Goal: Communication & Community: Answer question/provide support

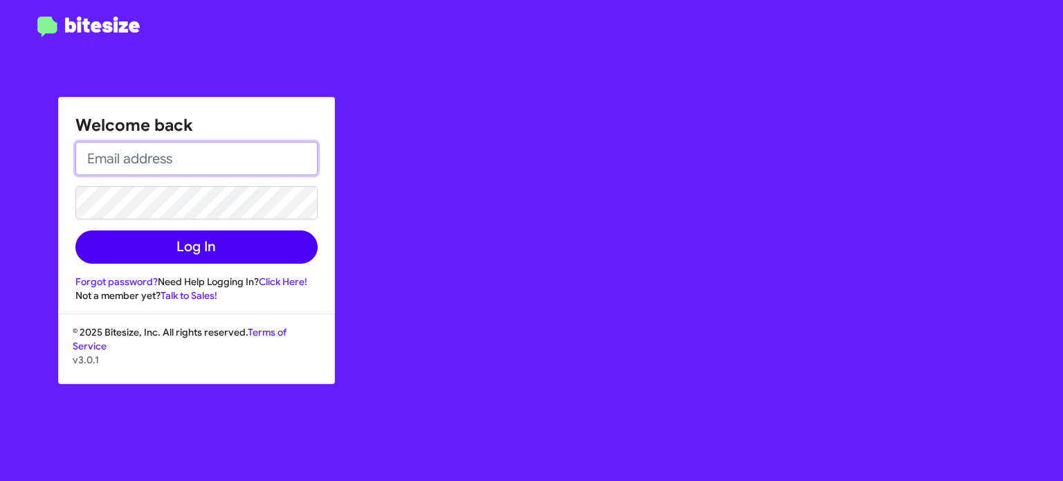
type input "[EMAIL_ADDRESS][DOMAIN_NAME]"
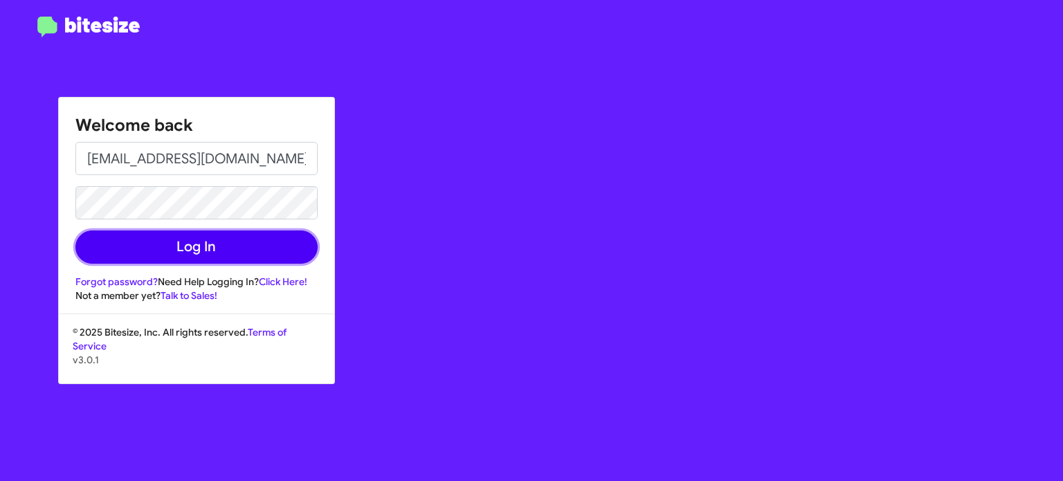
click at [253, 253] on button "Log In" at bounding box center [196, 246] width 242 height 33
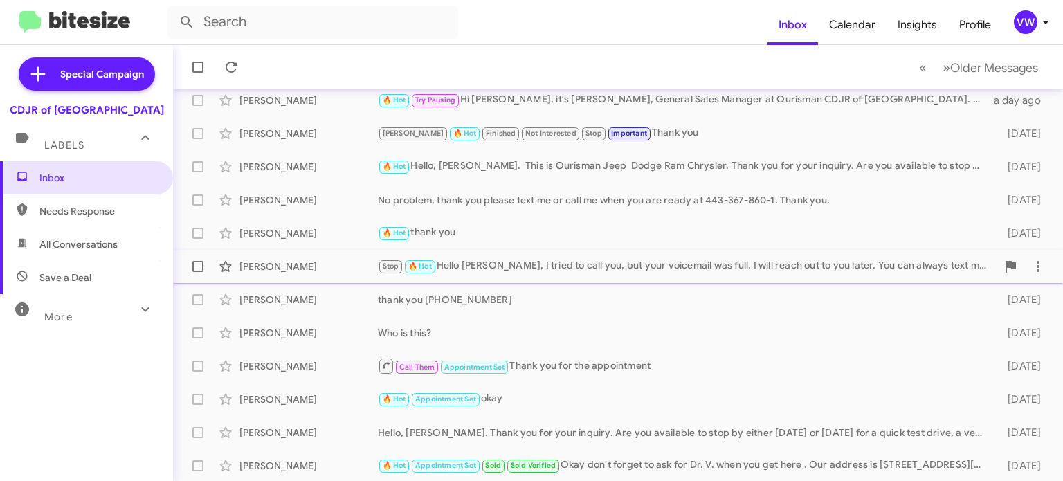
scroll to position [322, 0]
drag, startPoint x: 424, startPoint y: 258, endPoint x: 420, endPoint y: 268, distance: 10.3
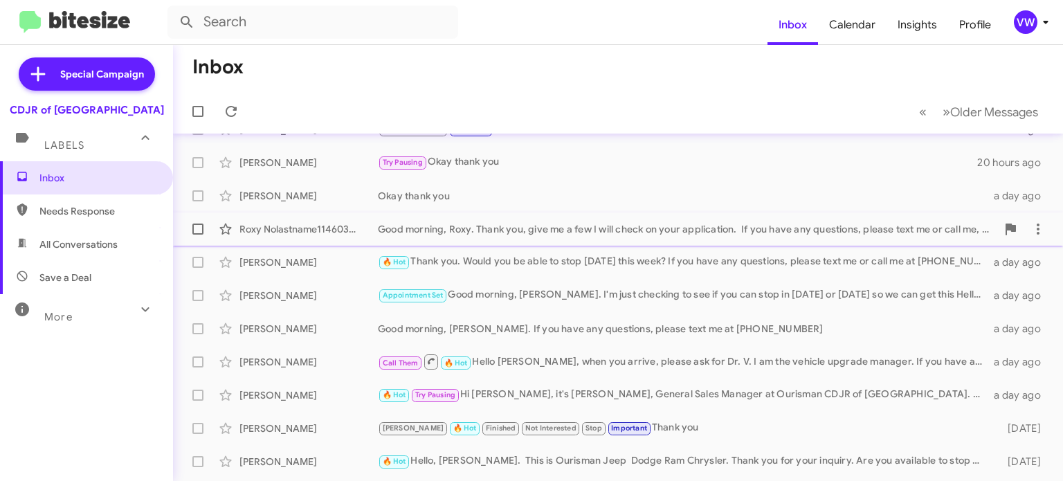
scroll to position [0, 0]
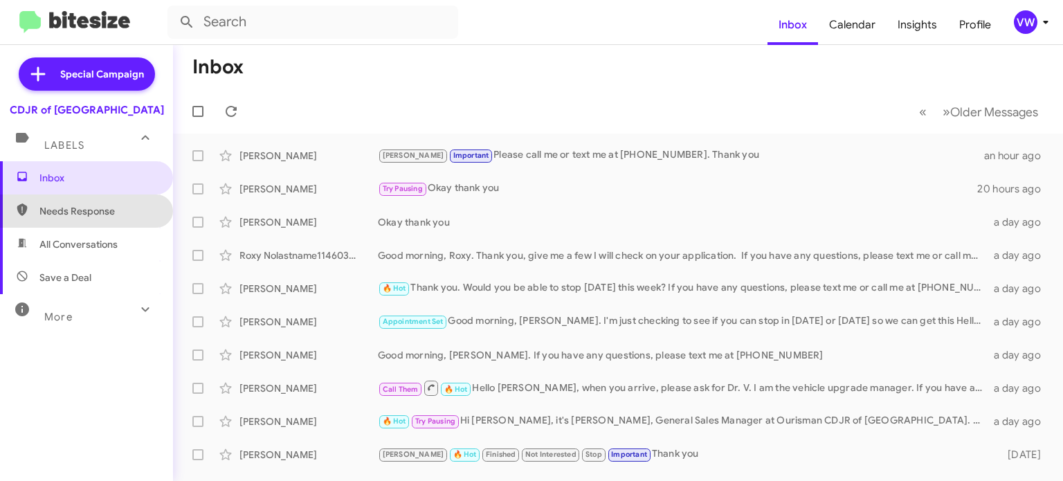
click at [74, 208] on span "Needs Response" at bounding box center [98, 211] width 118 height 14
type input "in:needs-response"
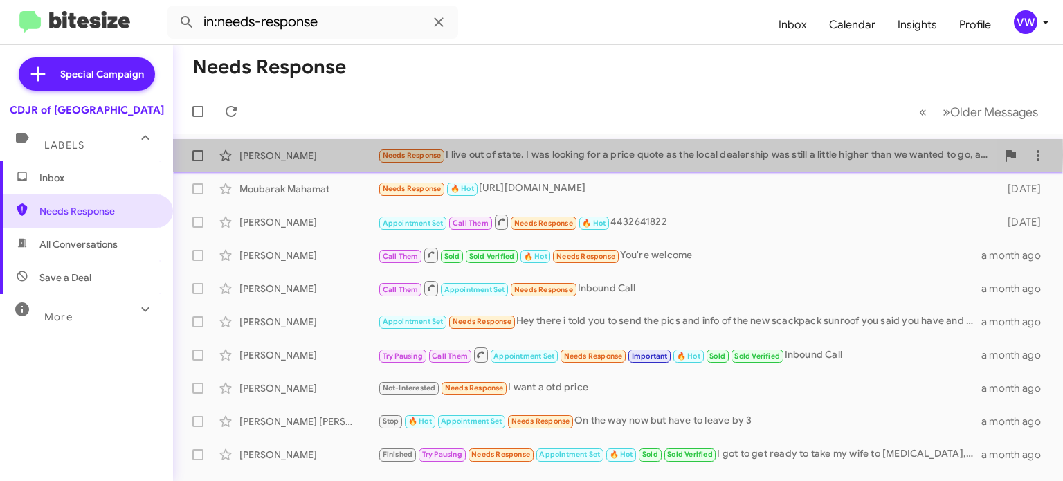
click at [416, 154] on span "Needs Response" at bounding box center [412, 155] width 59 height 9
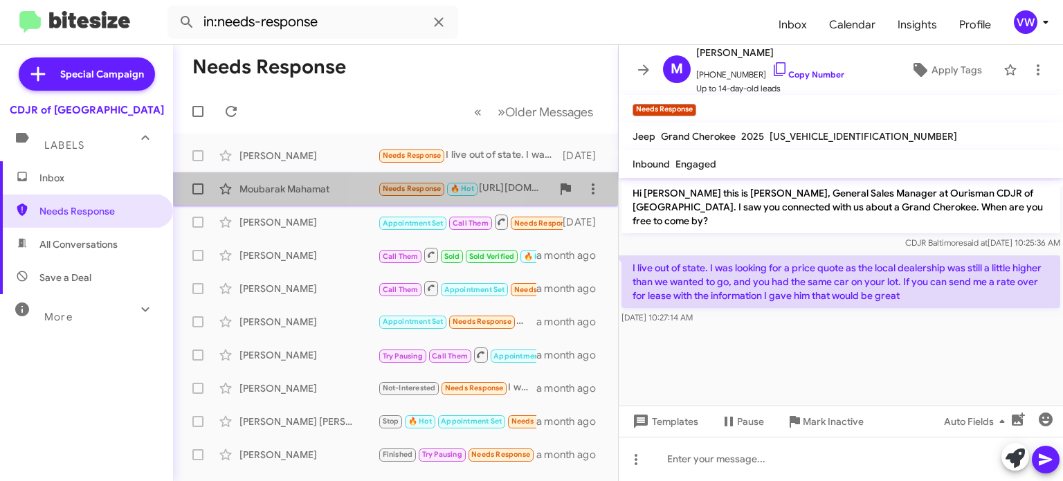
click at [420, 190] on span "Needs Response" at bounding box center [412, 188] width 59 height 9
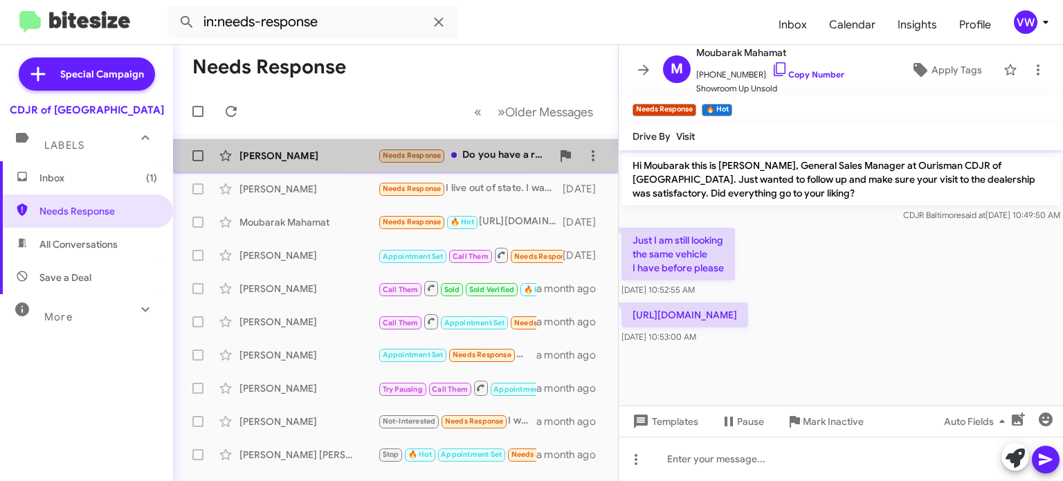
click at [433, 158] on span "Needs Response" at bounding box center [412, 155] width 59 height 9
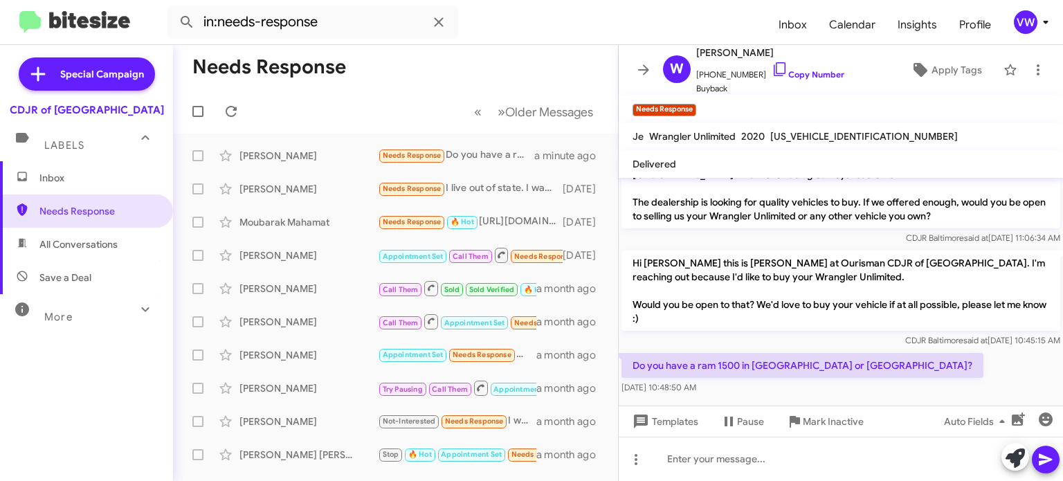
scroll to position [34, 0]
click at [419, 162] on div "[PERSON_NAME] Needs Response Do you have a ram 1500 in [GEOGRAPHIC_DATA] or [GE…" at bounding box center [395, 156] width 423 height 28
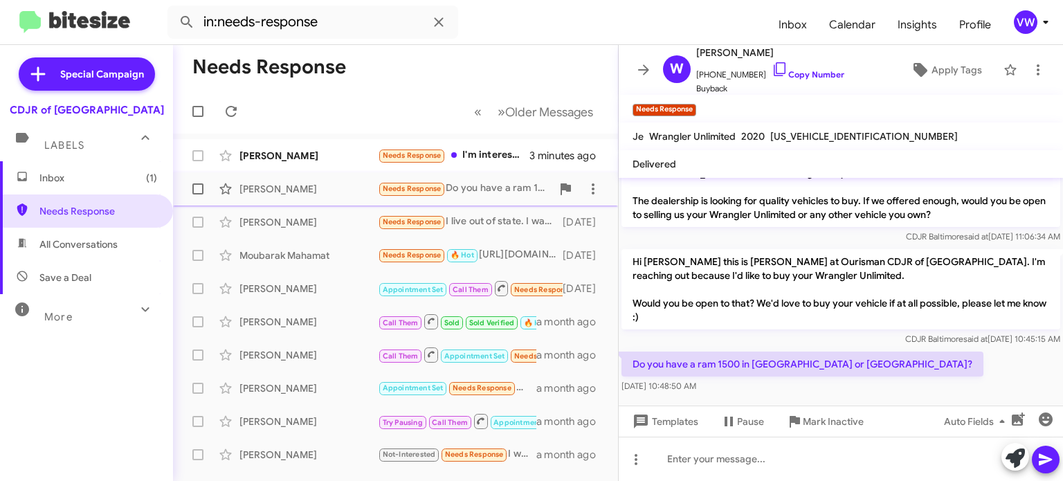
click at [410, 192] on span "Needs Response" at bounding box center [412, 188] width 59 height 9
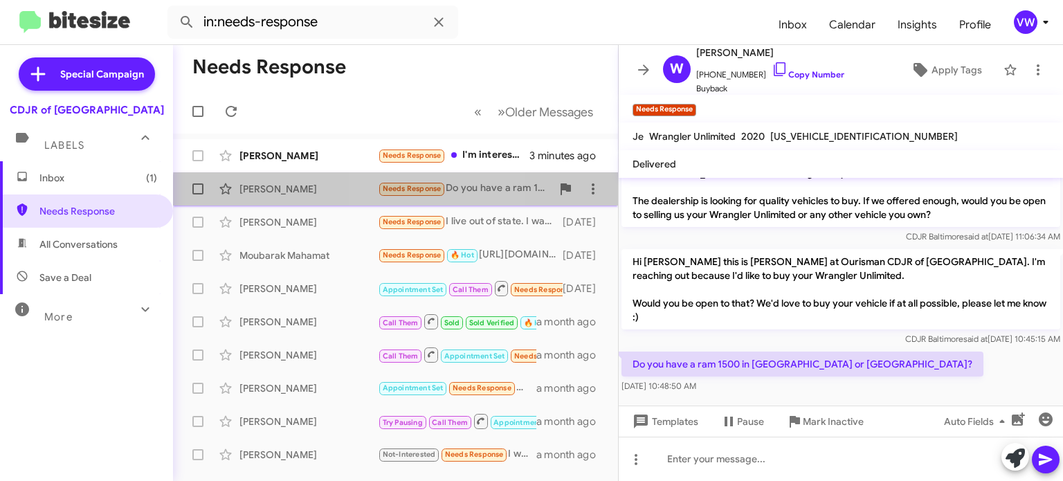
click at [405, 192] on span "Needs Response" at bounding box center [412, 188] width 59 height 9
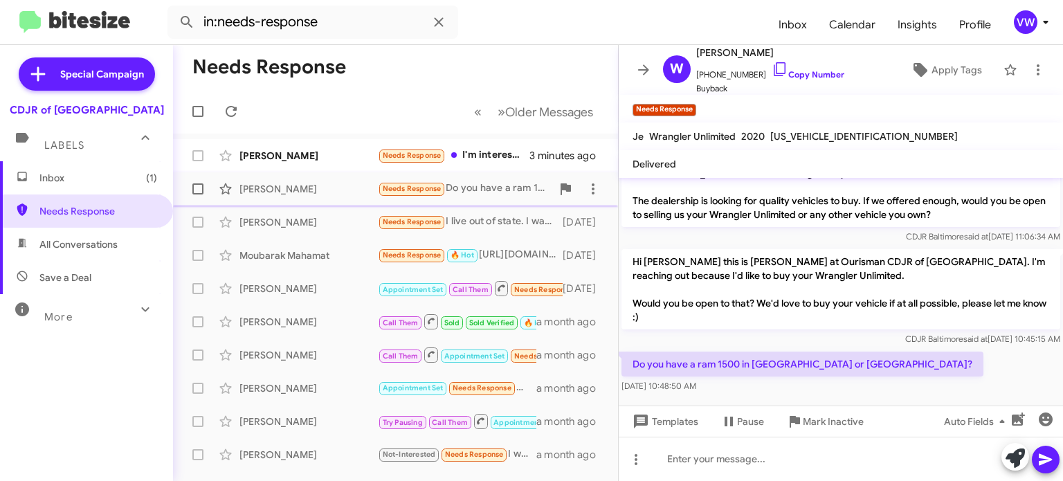
click at [403, 194] on small "Needs Response" at bounding box center [411, 189] width 65 height 13
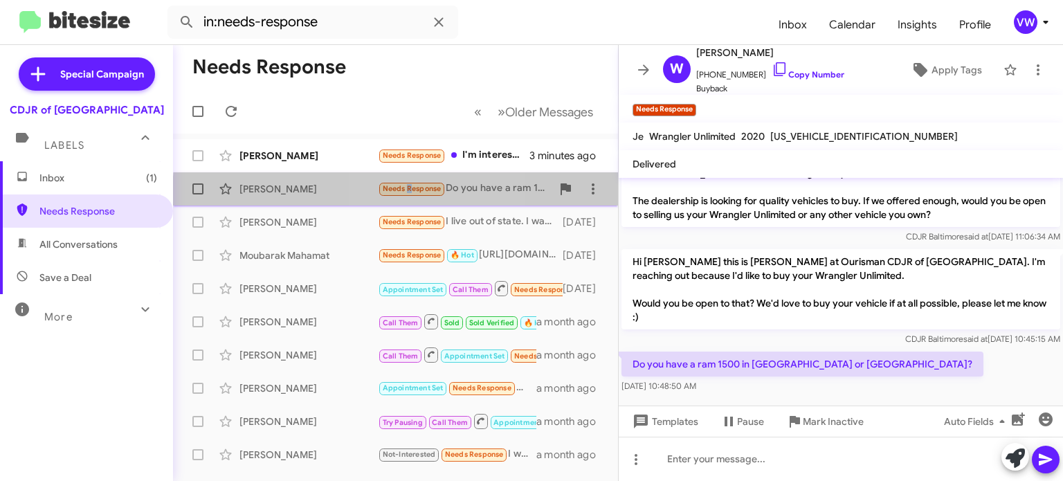
click at [405, 192] on span "Needs Response" at bounding box center [412, 188] width 59 height 9
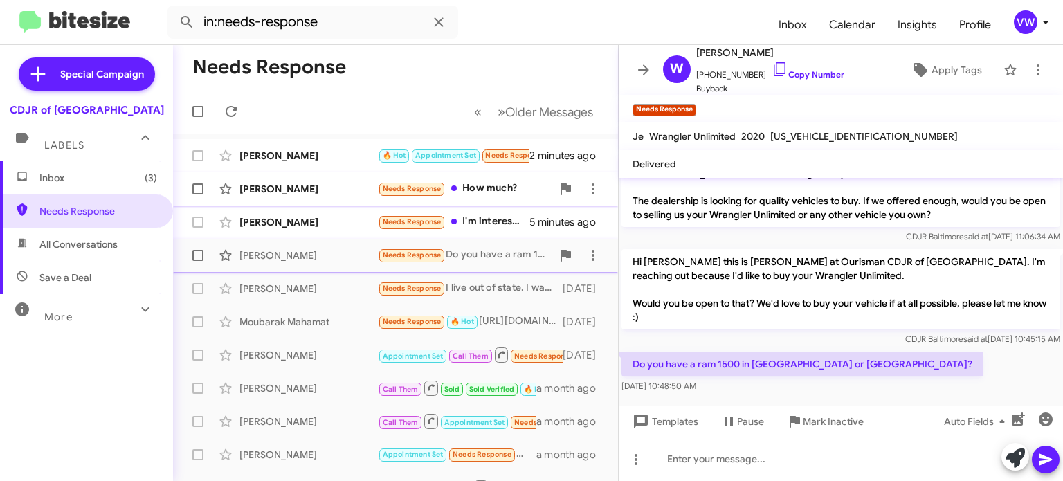
click at [417, 190] on span "Needs Response" at bounding box center [412, 188] width 59 height 9
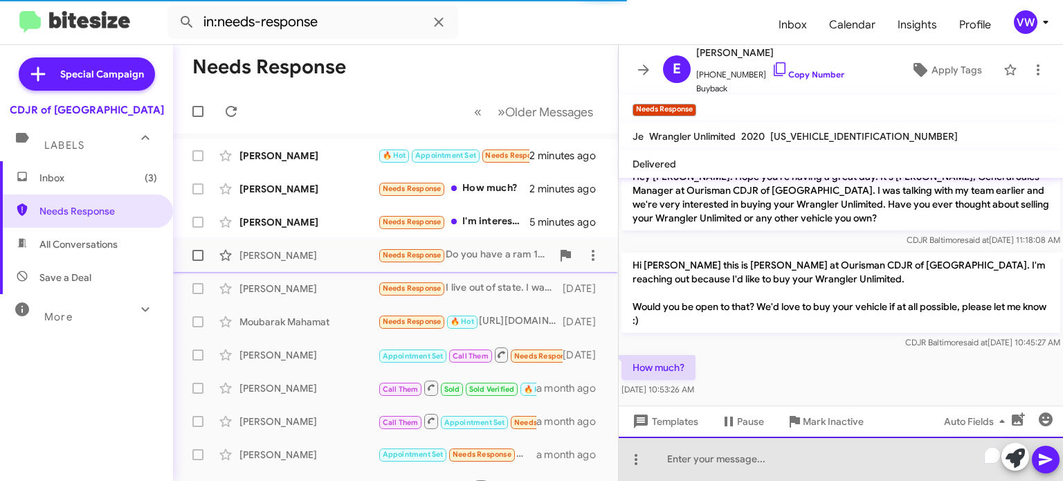
paste div "To enrich screen reader interactions, please activate Accessibility in Grammarl…"
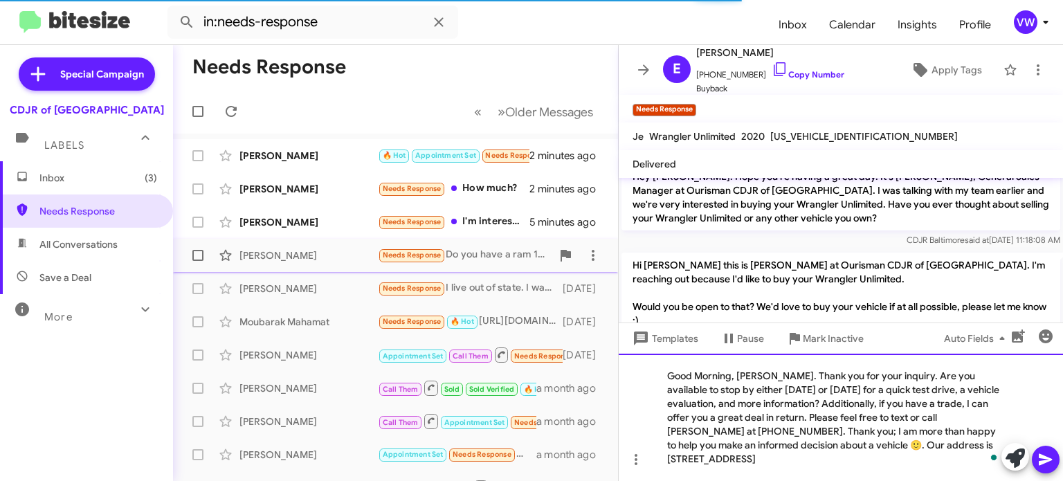
click at [769, 374] on div "Good Morning, [PERSON_NAME]. Thank you for your inquiry. Are you available to s…" at bounding box center [841, 417] width 444 height 127
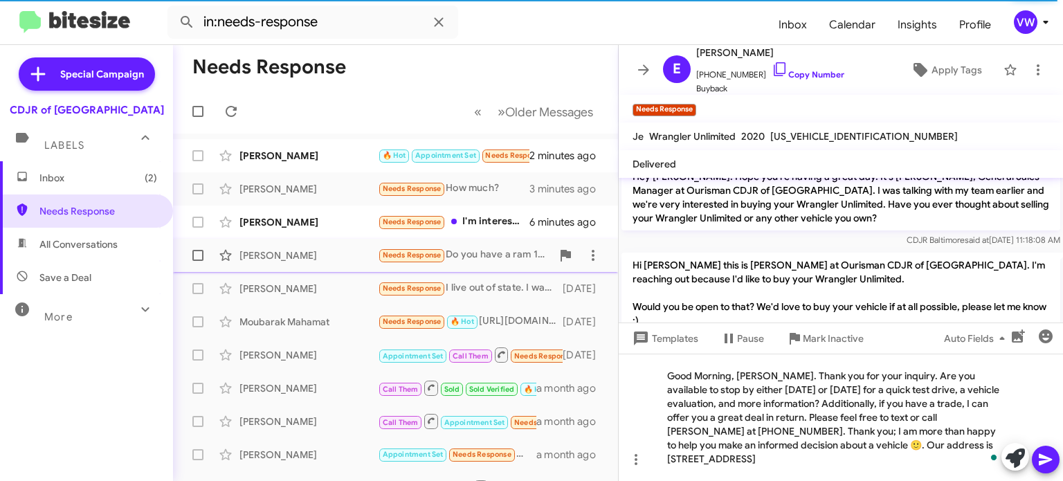
click at [1053, 466] on icon at bounding box center [1045, 459] width 17 height 17
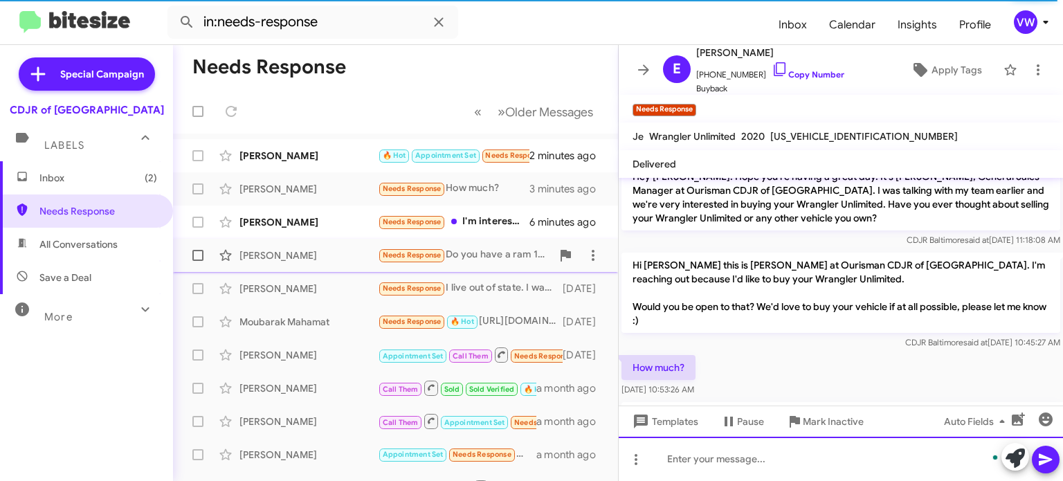
scroll to position [0, 0]
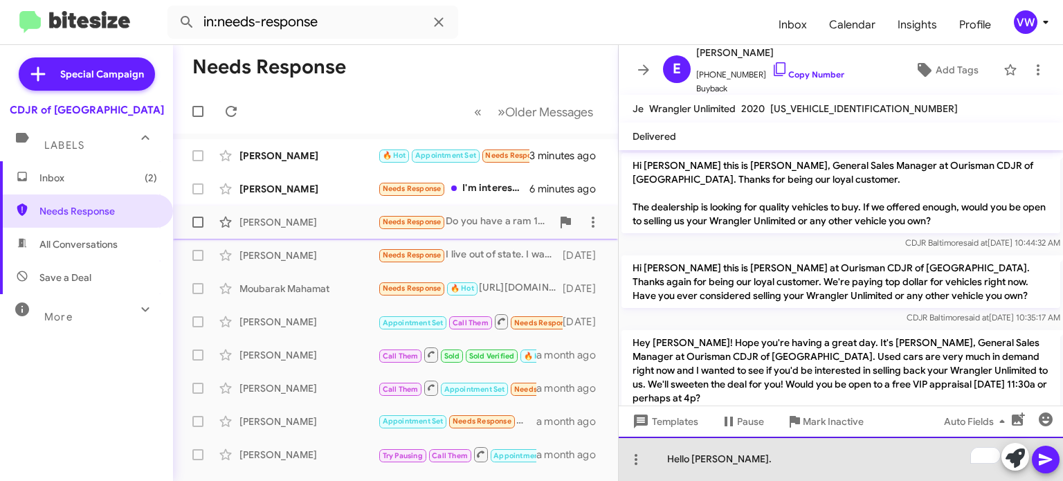
click at [691, 459] on div "Hello [PERSON_NAME]." at bounding box center [841, 459] width 444 height 44
click at [756, 453] on div "Good Morning, [PERSON_NAME]." at bounding box center [841, 459] width 444 height 44
click at [781, 457] on div "Good Morning, [PERSON_NAME]." at bounding box center [841, 459] width 444 height 44
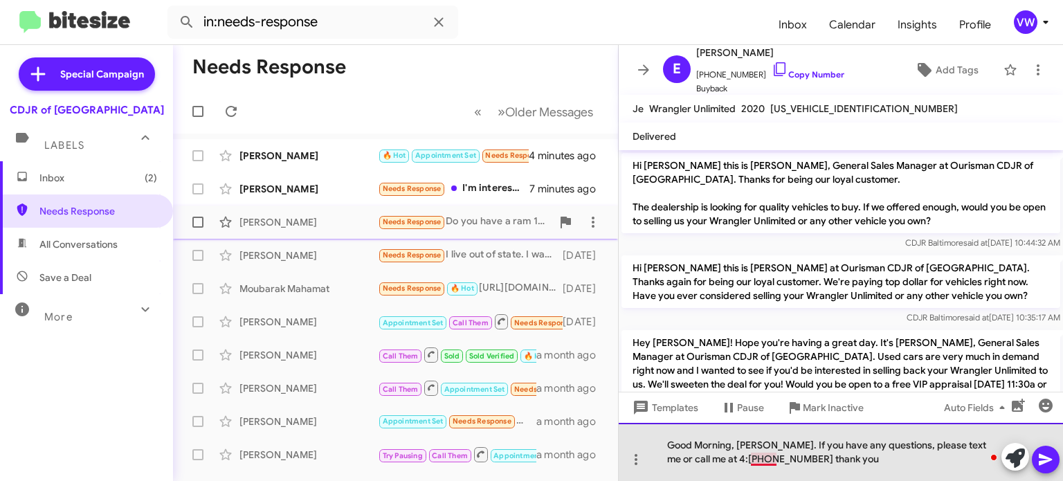
click at [769, 456] on div "Good Morning, [PERSON_NAME]. If you have any questions, please text me or call …" at bounding box center [841, 452] width 444 height 58
click at [763, 455] on div "Good Morning, [PERSON_NAME]. If you have any questions, please text me or call …" at bounding box center [841, 452] width 444 height 58
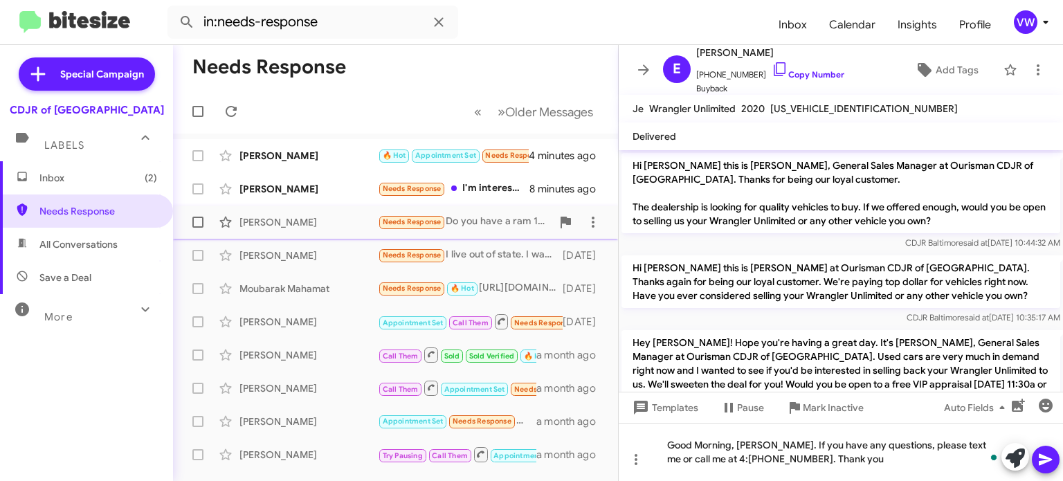
click at [1041, 455] on icon at bounding box center [1045, 460] width 13 height 12
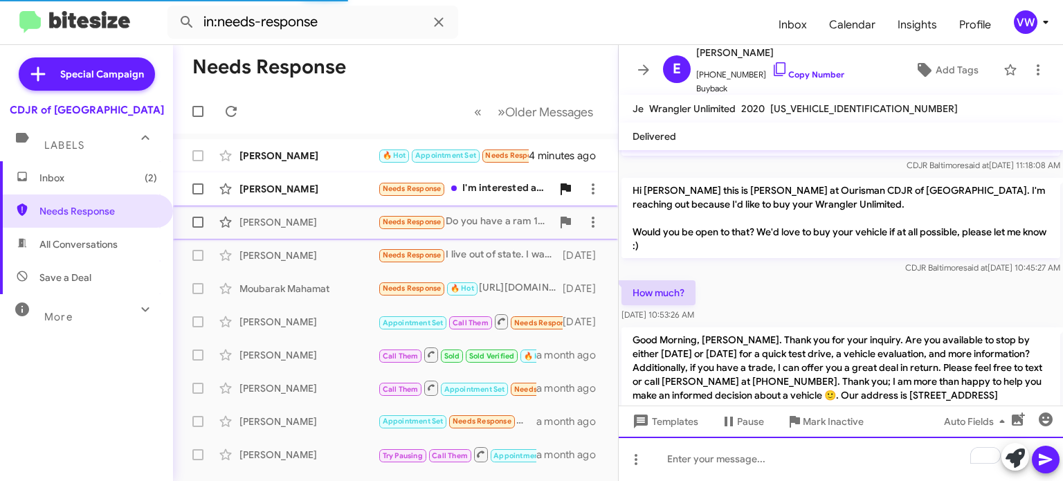
scroll to position [330, 0]
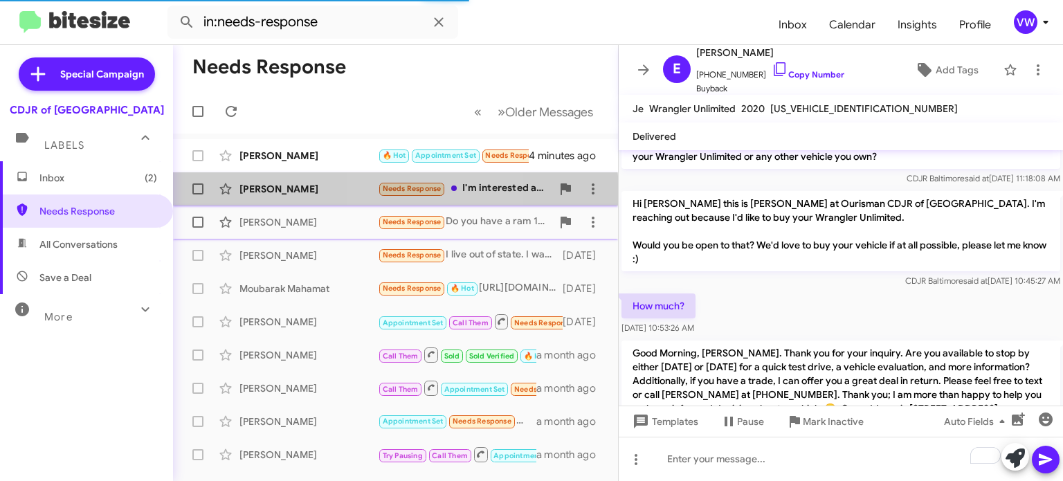
click at [394, 192] on span "Needs Response" at bounding box center [412, 188] width 59 height 9
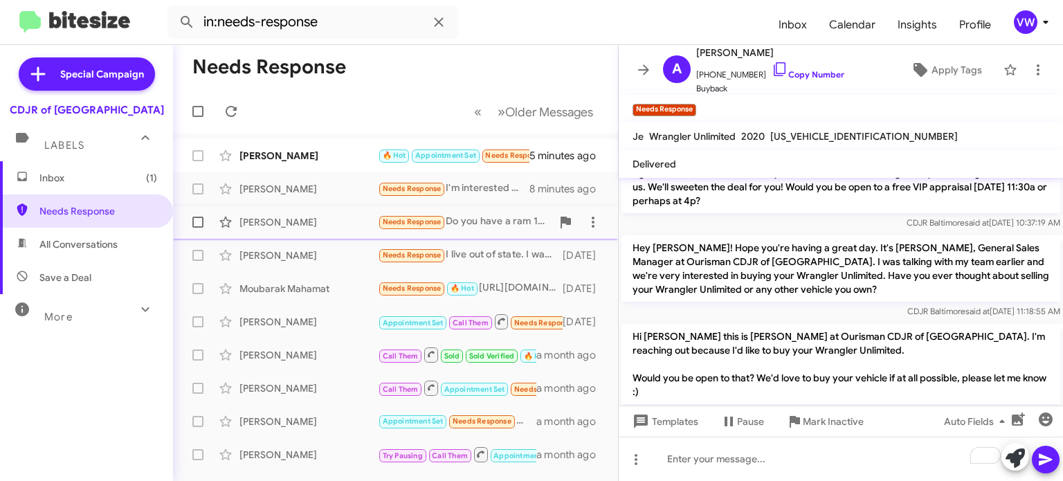
scroll to position [846, 0]
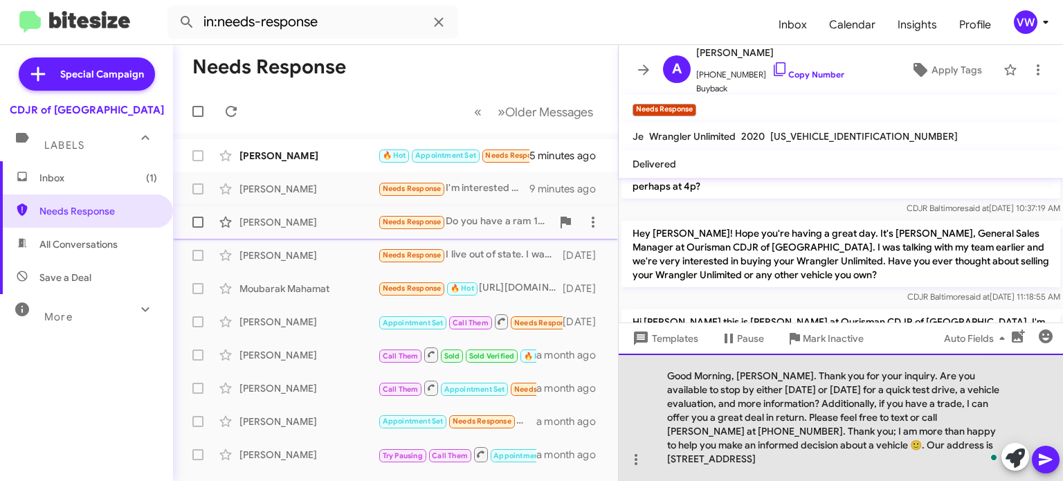
drag, startPoint x: 770, startPoint y: 375, endPoint x: 758, endPoint y: 373, distance: 12.6
click at [770, 374] on div "Good Morning, [PERSON_NAME]. Thank you for your inquiry. Are you available to s…" at bounding box center [841, 417] width 444 height 127
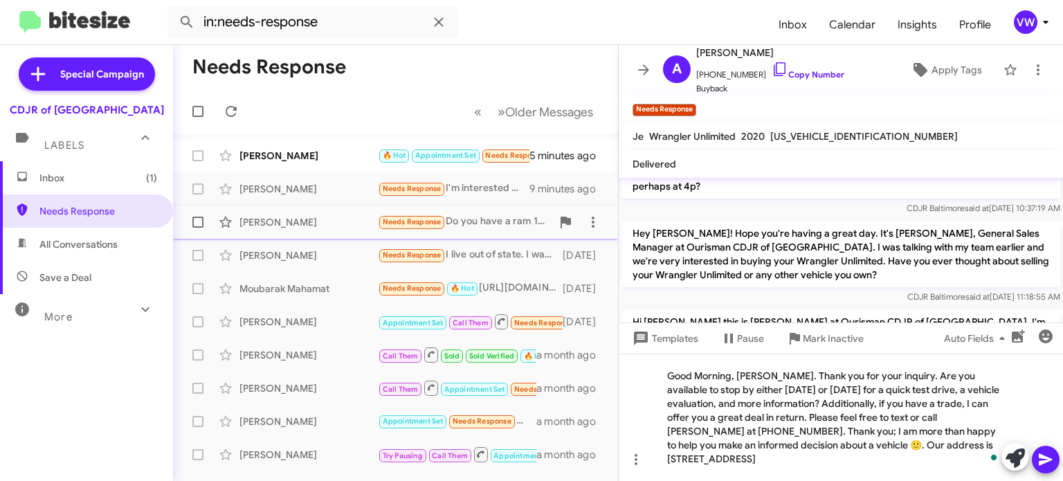
click at [1045, 458] on icon at bounding box center [1045, 460] width 13 height 12
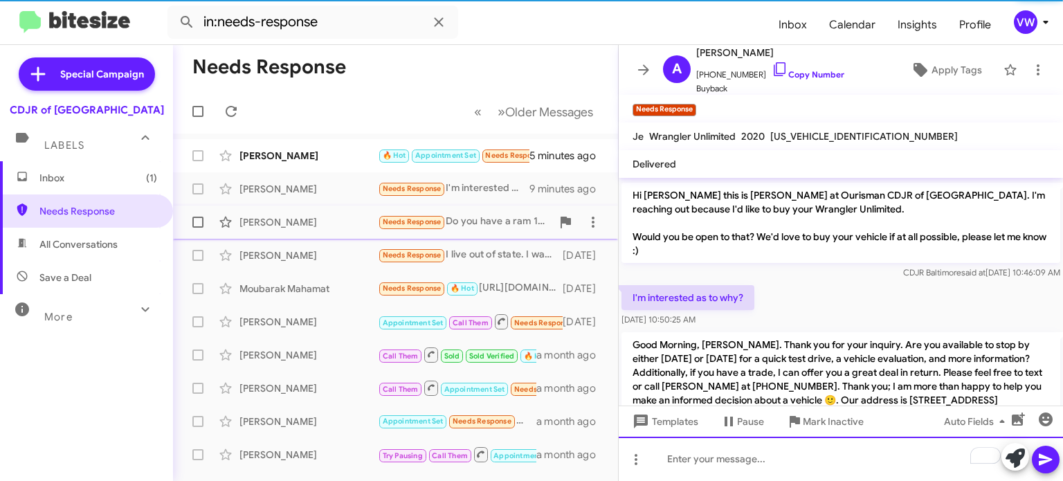
scroll to position [977, 0]
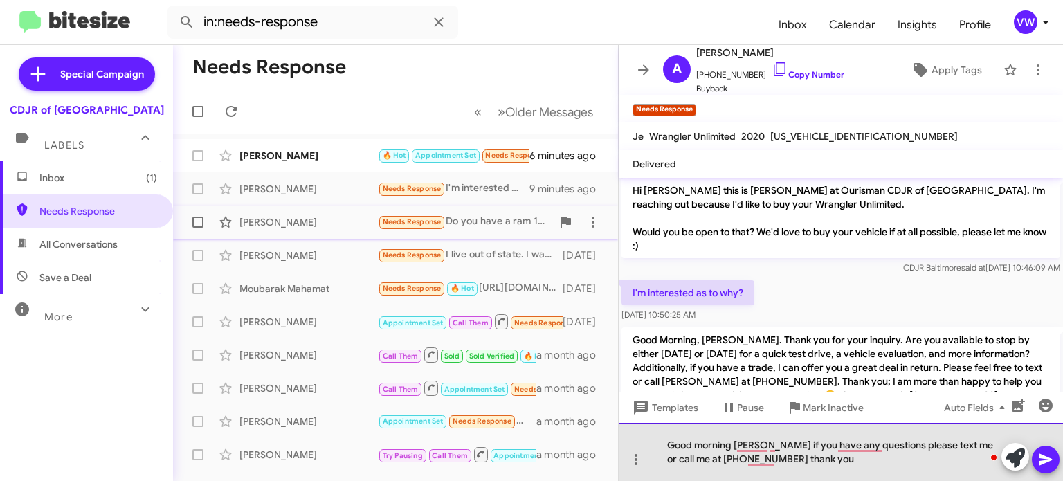
click at [734, 459] on div "Good morning [PERSON_NAME] if you have any questions please text me or call me …" at bounding box center [841, 452] width 444 height 58
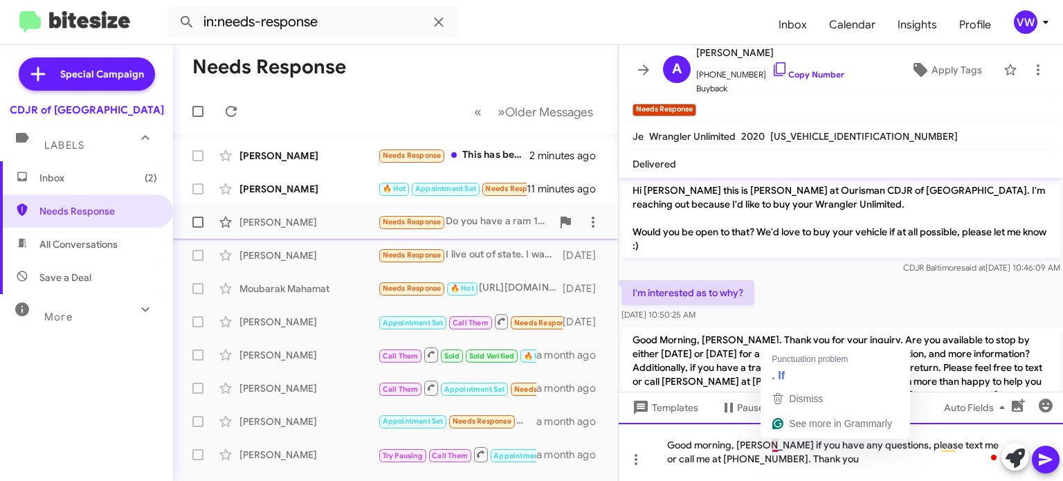
click at [775, 449] on div "Good morning, [PERSON_NAME] if you have any questions, please text me or call m…" at bounding box center [841, 452] width 444 height 58
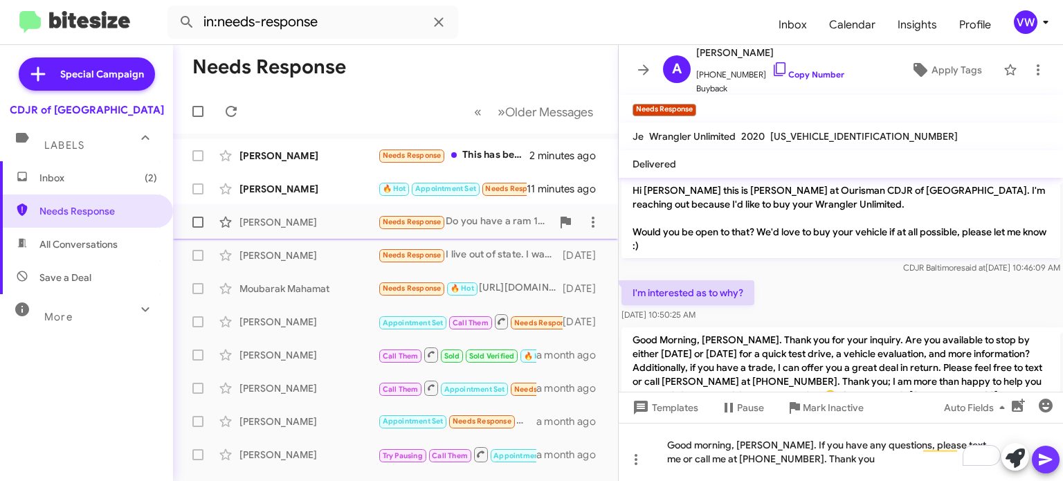
click at [1051, 462] on icon at bounding box center [1045, 459] width 17 height 17
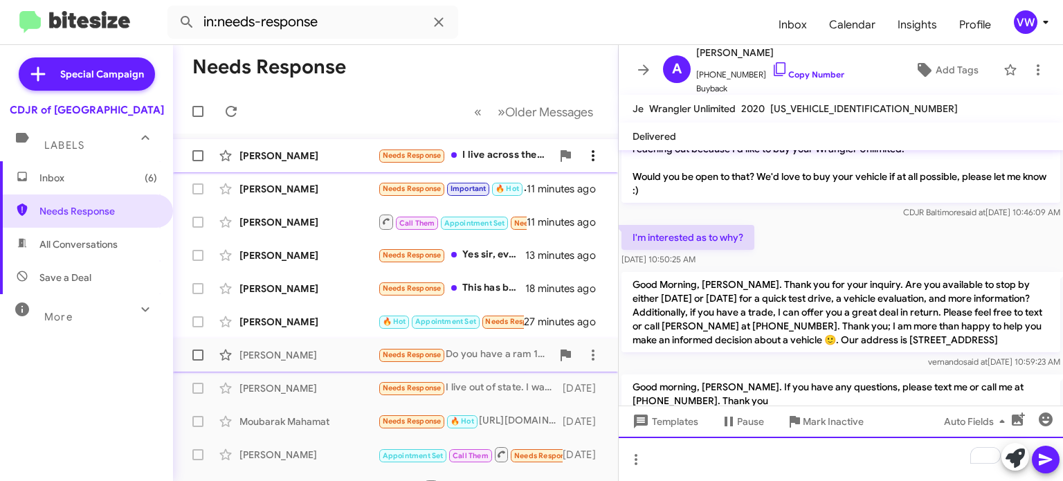
scroll to position [992, 0]
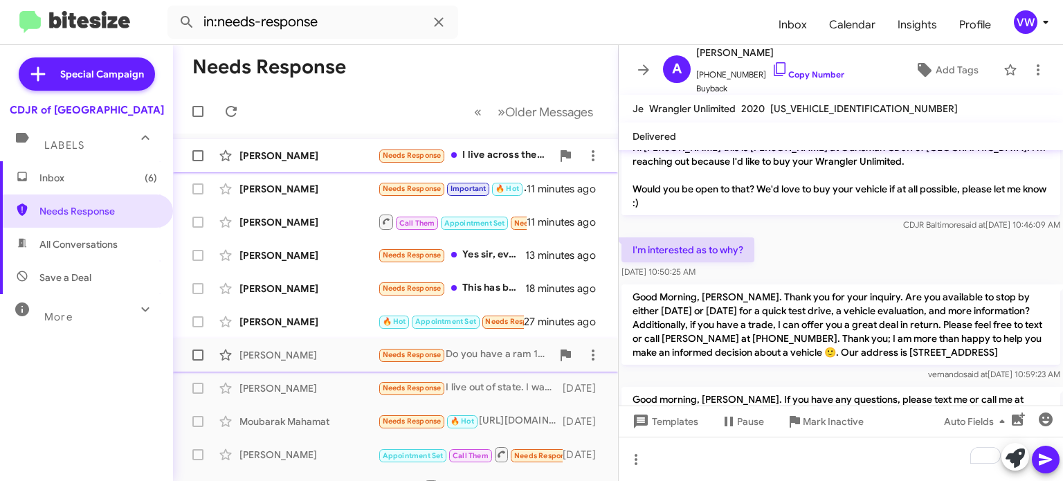
click at [417, 163] on span "Needs Response" at bounding box center [412, 155] width 68 height 16
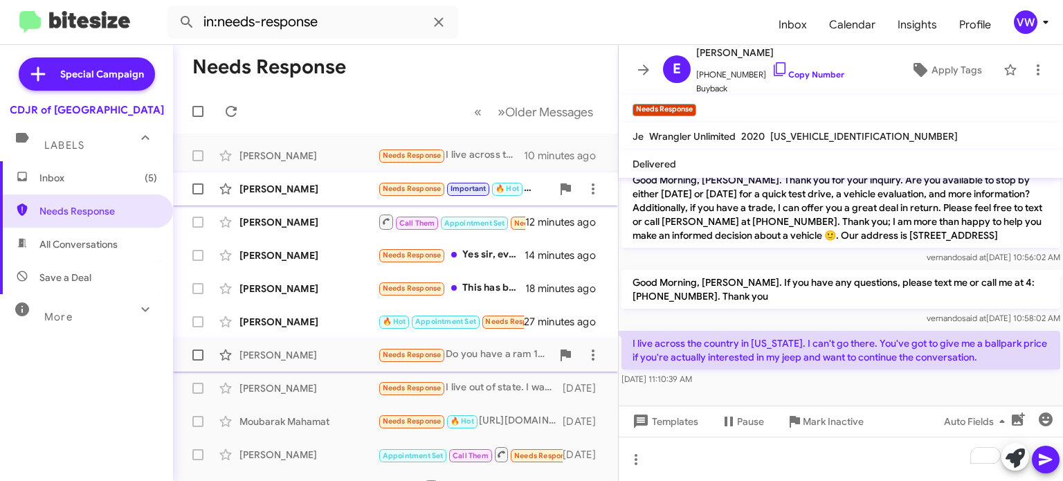
click at [428, 189] on span "Needs Response" at bounding box center [412, 188] width 59 height 9
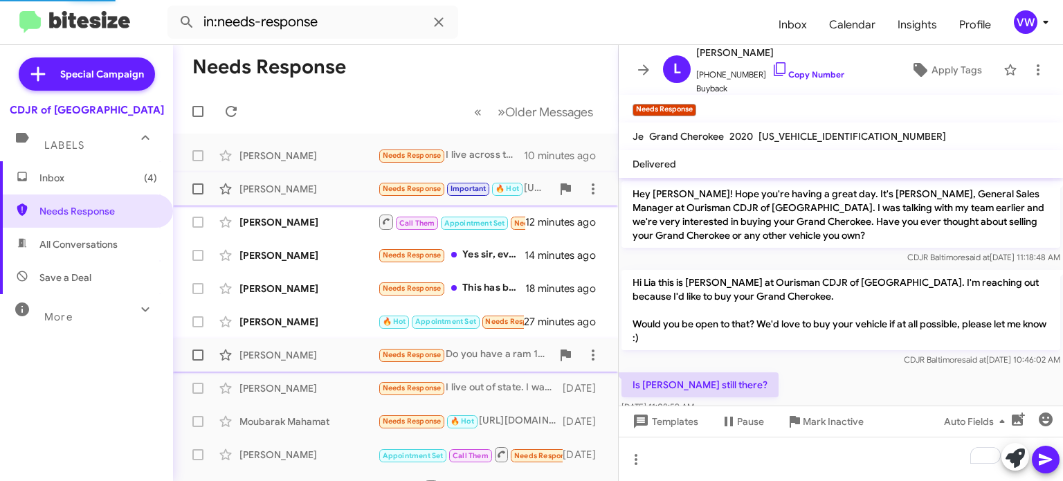
scroll to position [673, 0]
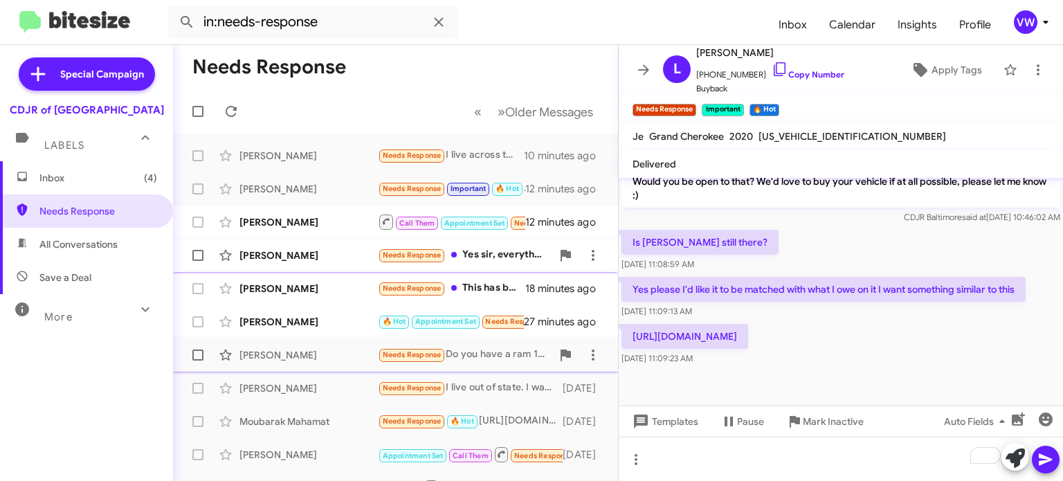
click at [442, 254] on small "Needs Response" at bounding box center [411, 255] width 65 height 13
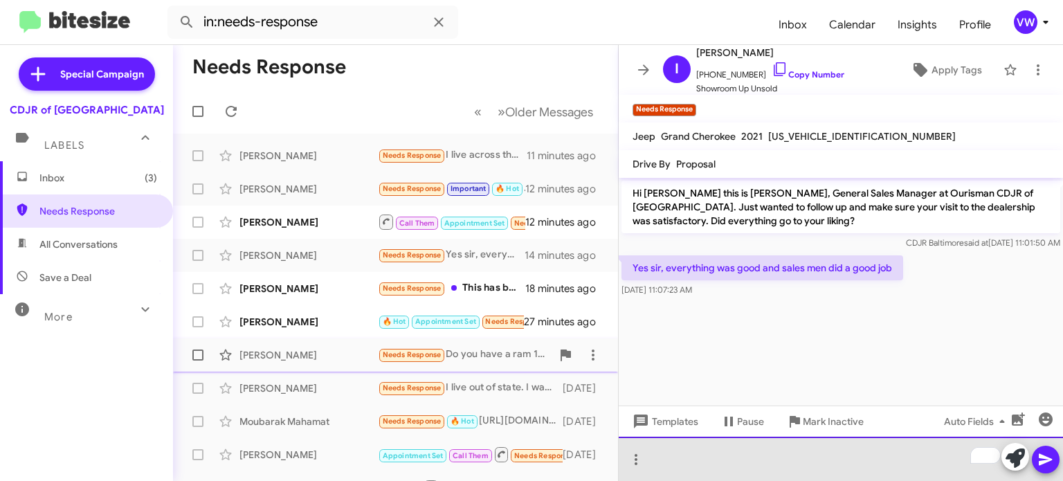
click at [809, 455] on div "To enrich screen reader interactions, please activate Accessibility in Grammarl…" at bounding box center [841, 459] width 444 height 44
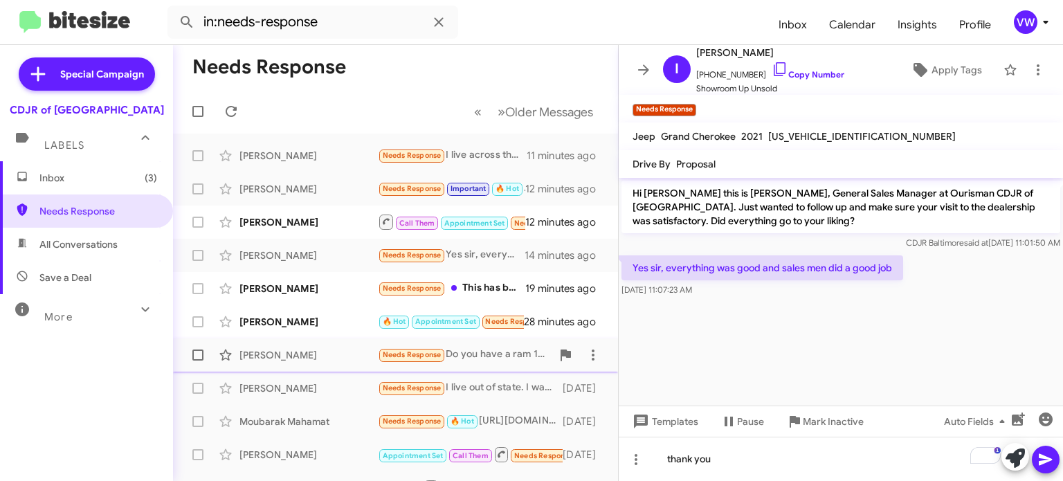
click at [1048, 460] on icon at bounding box center [1045, 460] width 13 height 12
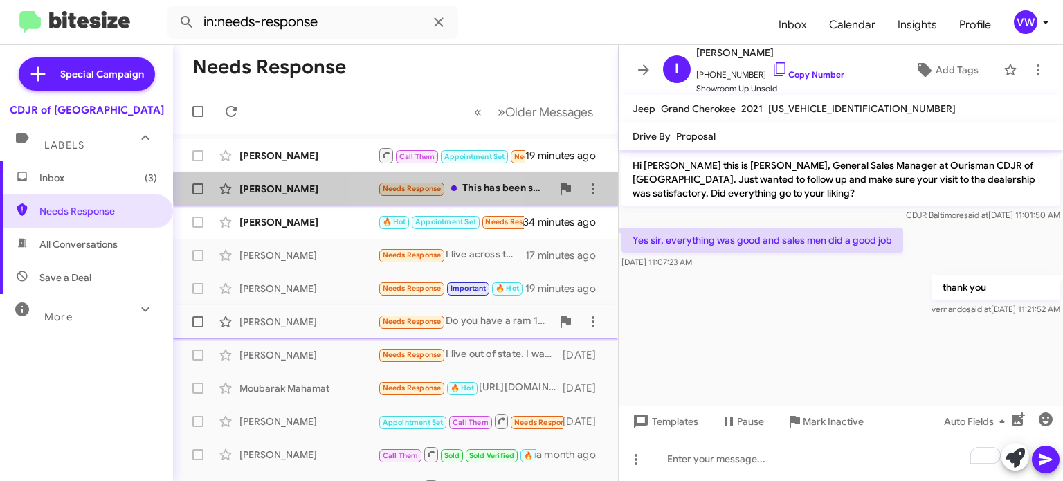
click at [436, 183] on small "Needs Response" at bounding box center [411, 189] width 65 height 13
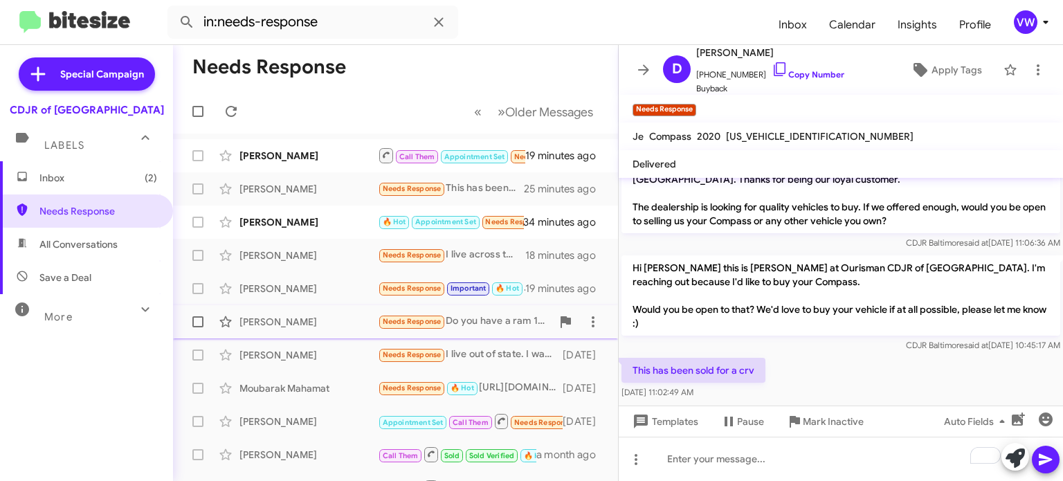
scroll to position [34, 0]
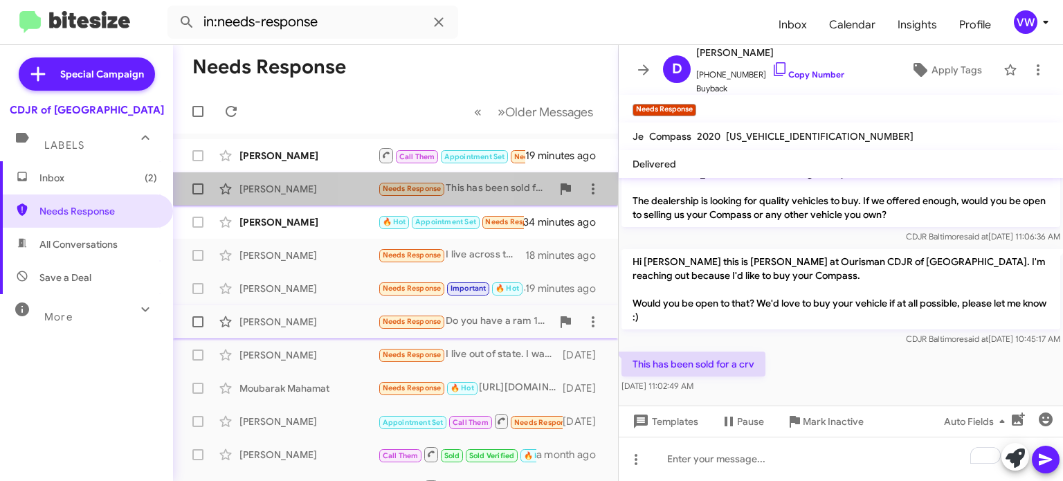
click at [391, 186] on span "Needs Response" at bounding box center [412, 188] width 59 height 9
click at [428, 190] on span "Needs Response" at bounding box center [412, 188] width 59 height 9
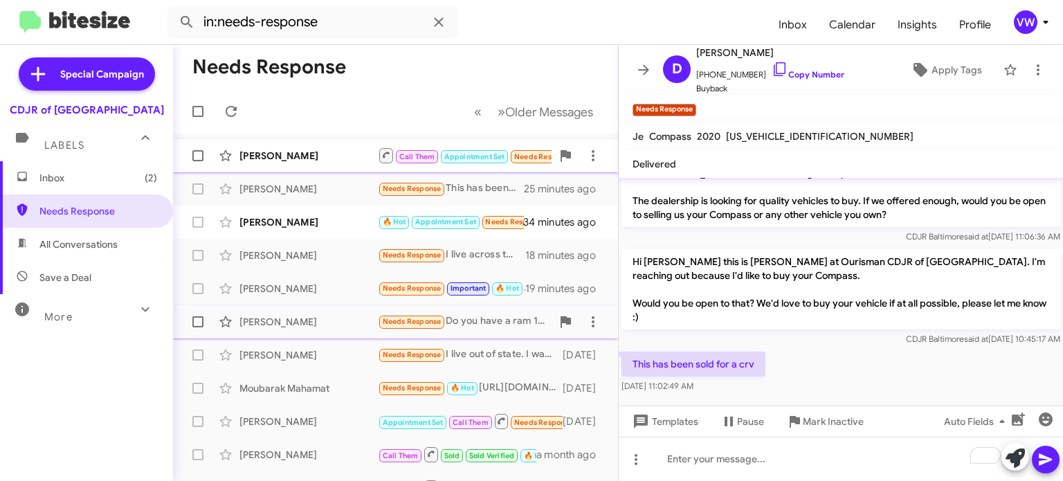
click at [522, 155] on span "Needs Response" at bounding box center [543, 156] width 59 height 9
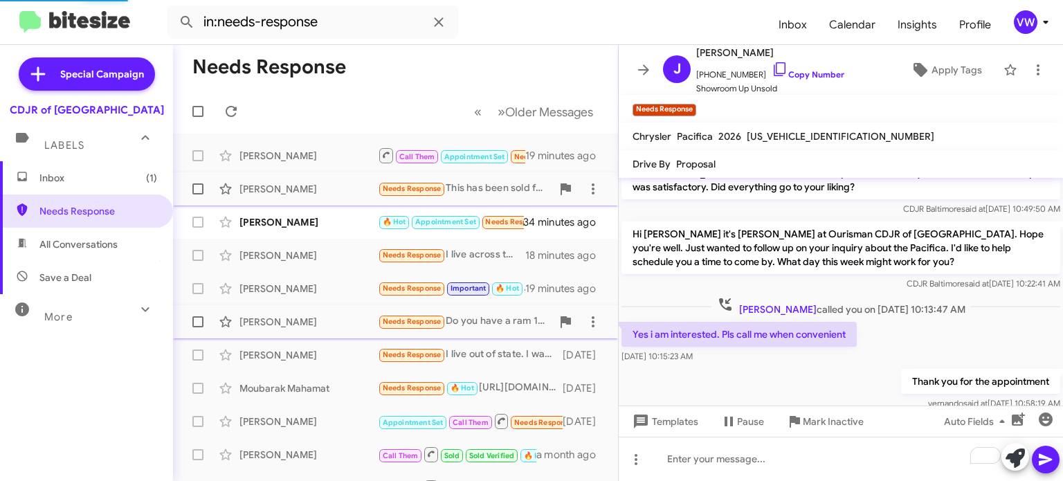
scroll to position [232, 0]
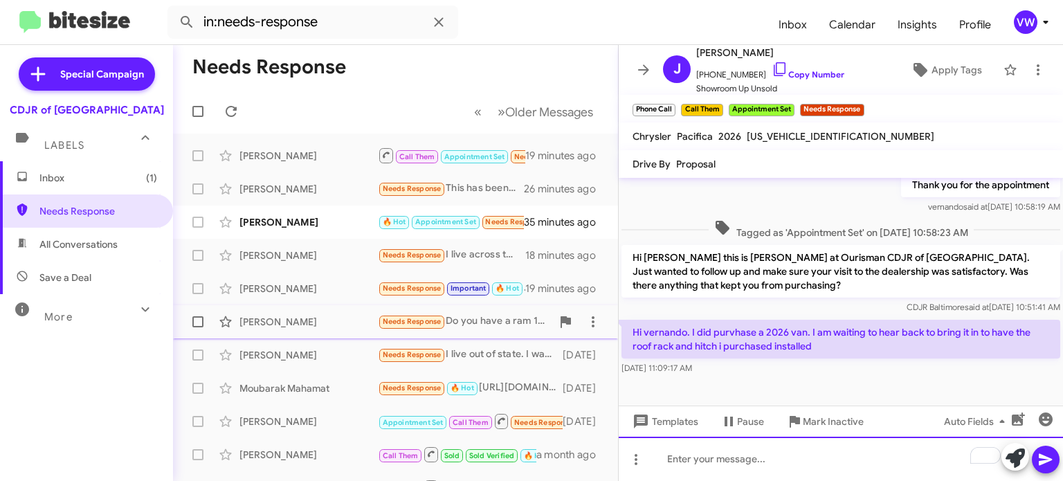
click at [782, 464] on div "To enrich screen reader interactions, please activate Accessibility in Grammarl…" at bounding box center [841, 459] width 444 height 44
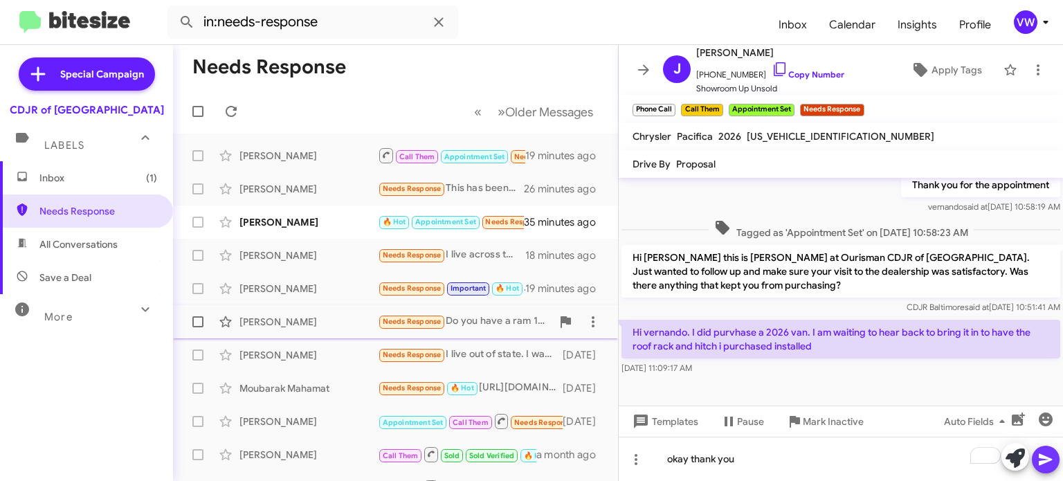
click at [1051, 462] on icon at bounding box center [1045, 459] width 17 height 17
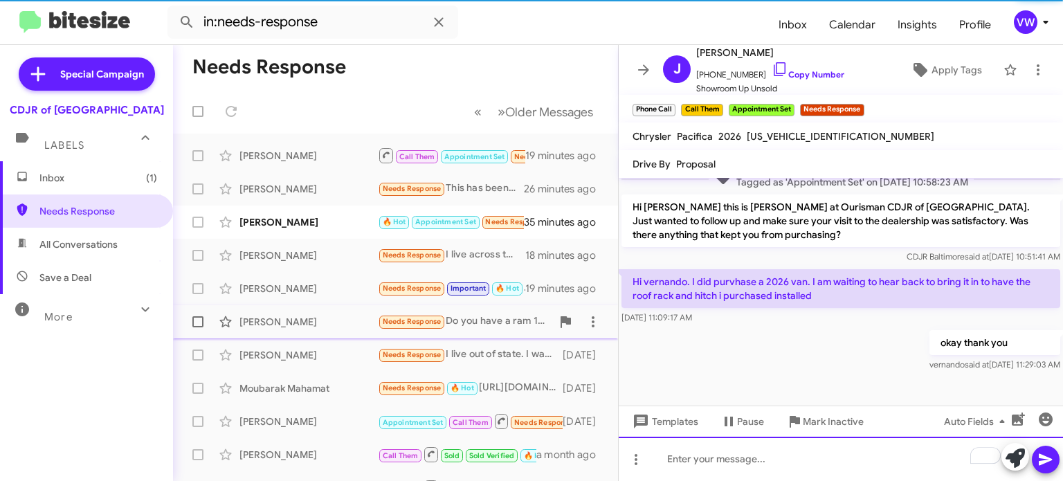
scroll to position [282, 0]
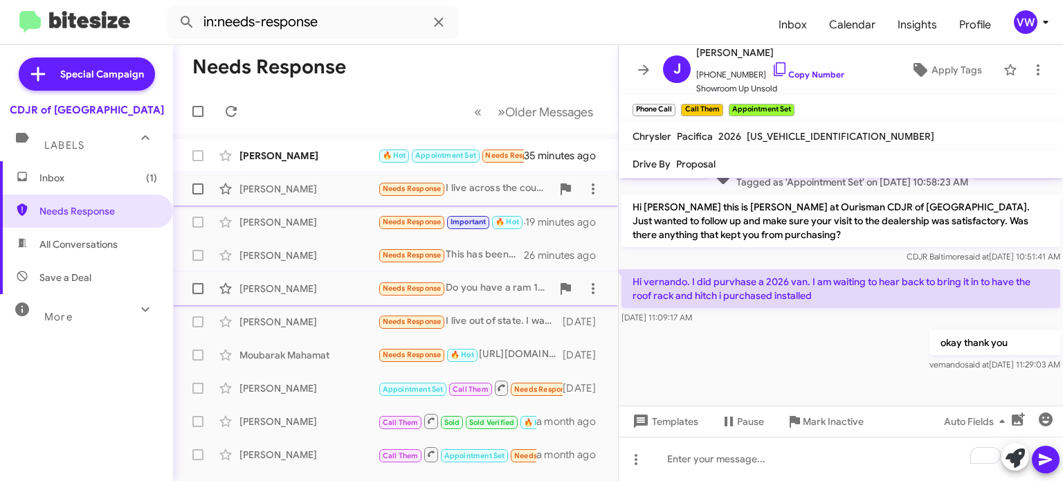
click at [416, 185] on span "Needs Response" at bounding box center [412, 188] width 59 height 9
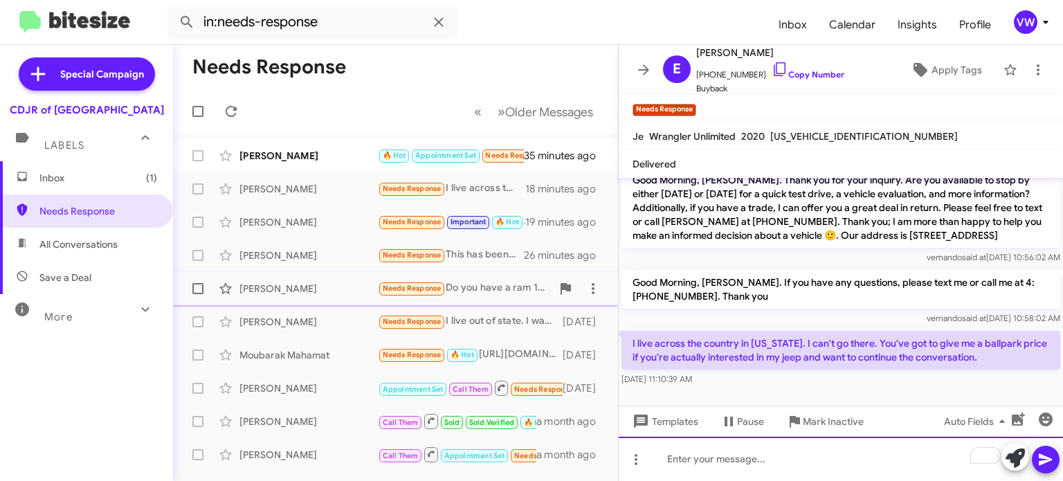
click at [736, 462] on div "To enrich screen reader interactions, please activate Accessibility in Grammarl…" at bounding box center [841, 459] width 444 height 44
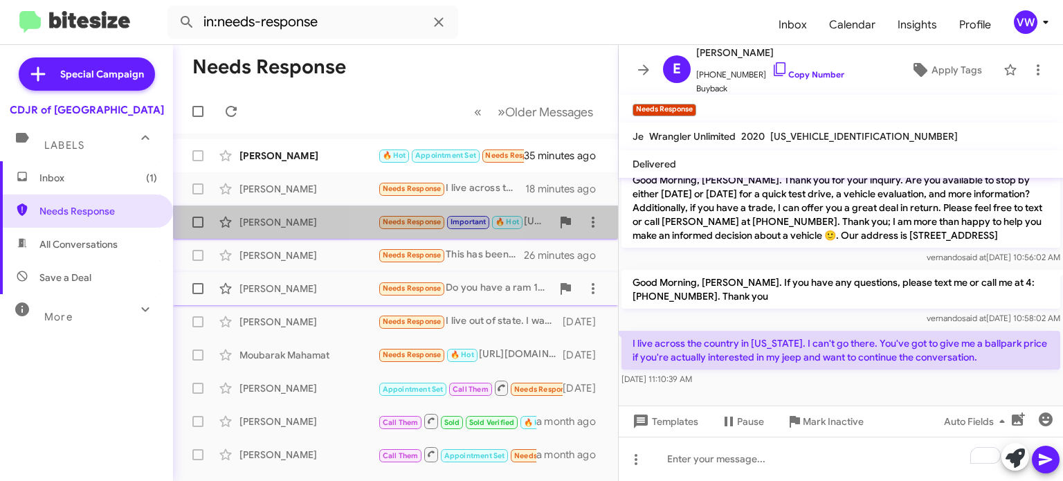
click at [398, 221] on span "Needs Response" at bounding box center [412, 221] width 59 height 9
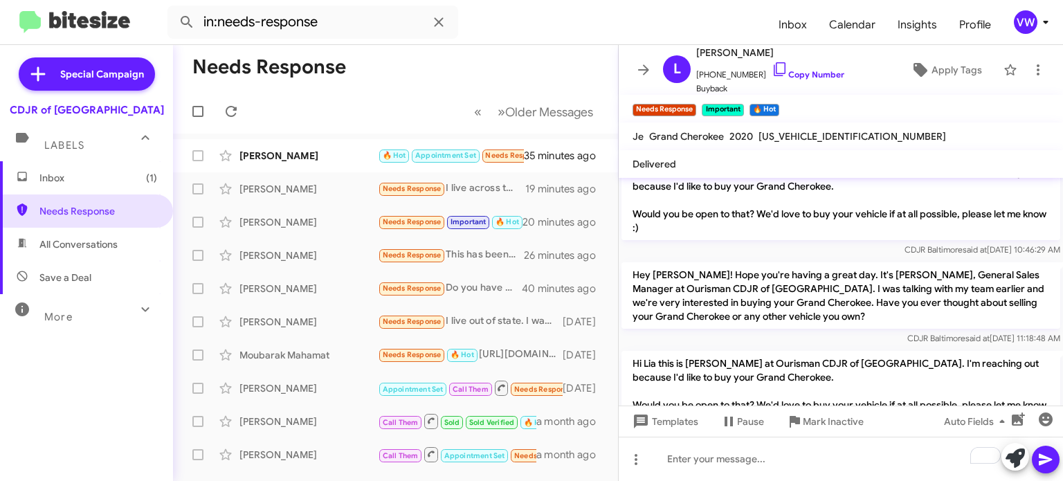
scroll to position [357, 0]
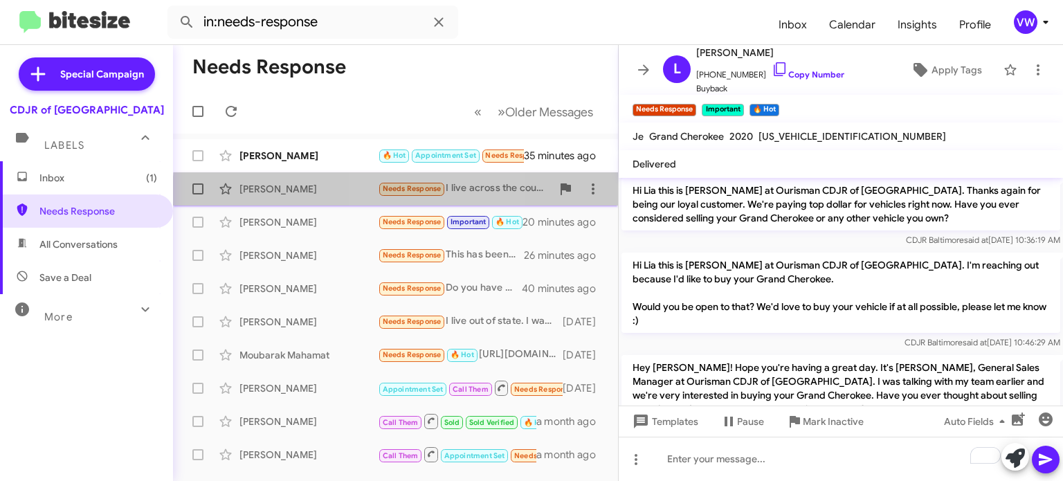
click at [406, 194] on small "Needs Response" at bounding box center [411, 189] width 65 height 13
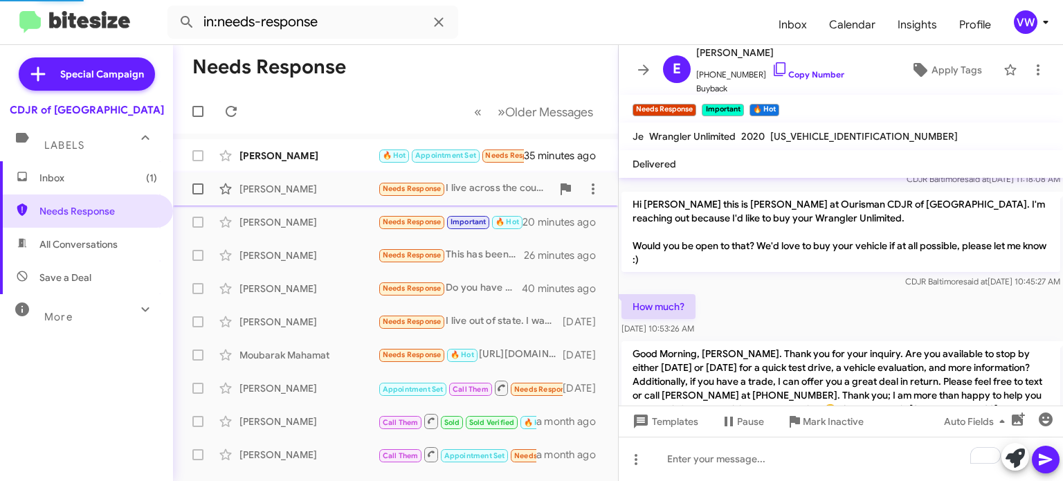
scroll to position [531, 0]
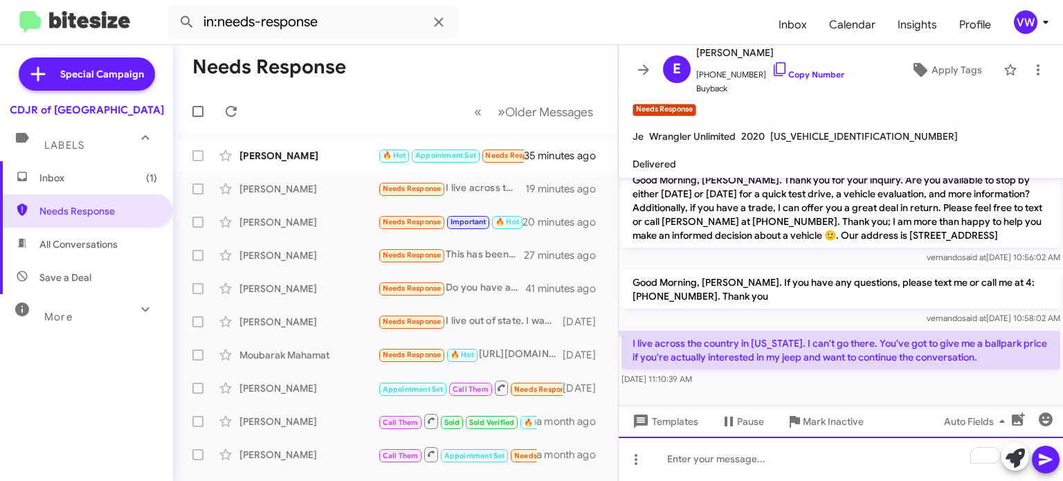
click at [841, 453] on div "To enrich screen reader interactions, please activate Accessibility in Grammarl…" at bounding box center [841, 459] width 444 height 44
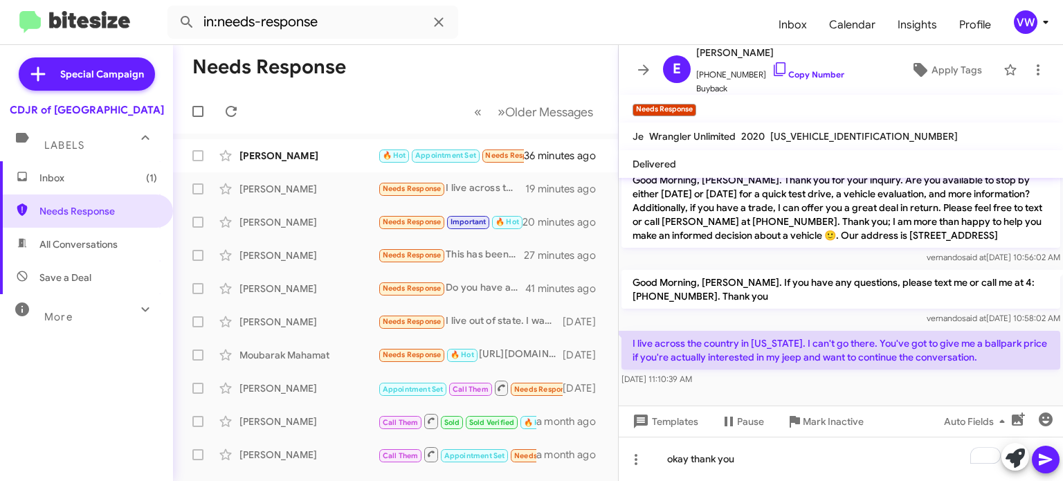
click at [1043, 462] on icon at bounding box center [1045, 460] width 13 height 12
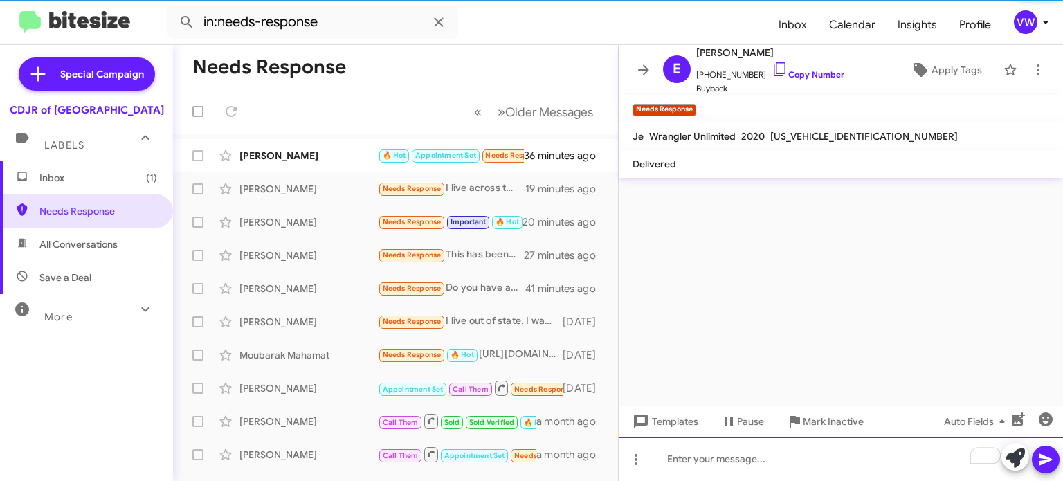
scroll to position [0, 0]
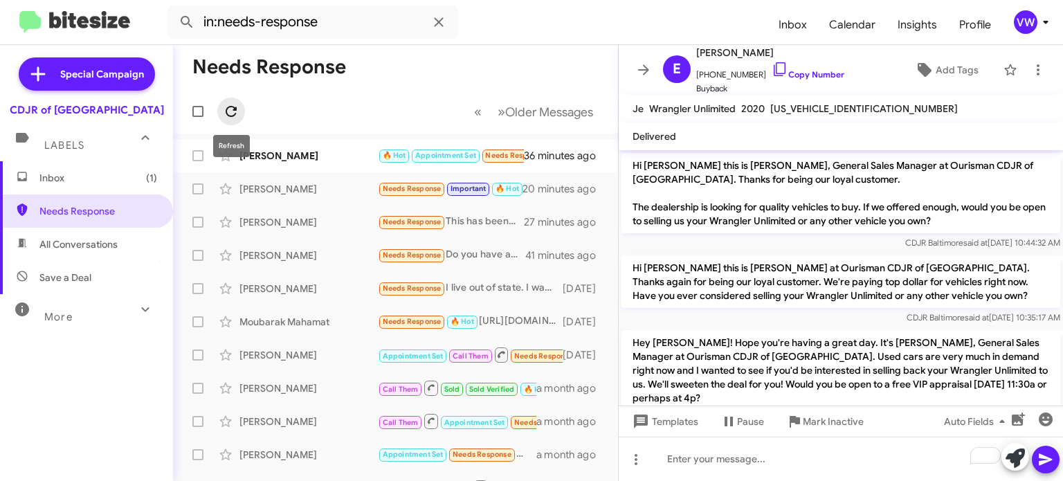
click at [243, 107] on span at bounding box center [231, 111] width 28 height 17
drag, startPoint x: 228, startPoint y: 113, endPoint x: 235, endPoint y: 110, distance: 7.5
click at [234, 111] on icon at bounding box center [231, 111] width 17 height 17
click at [237, 109] on icon at bounding box center [231, 111] width 17 height 17
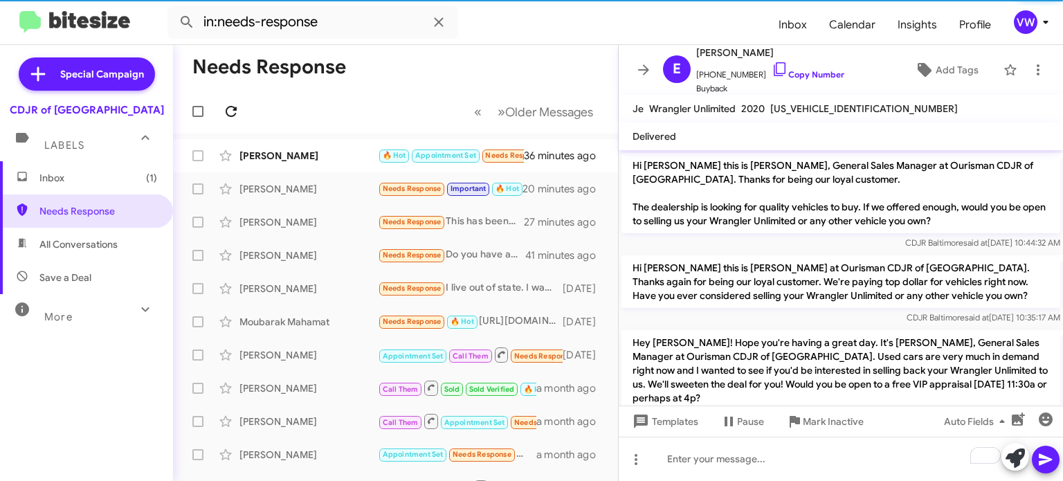
click at [244, 111] on span at bounding box center [231, 111] width 28 height 17
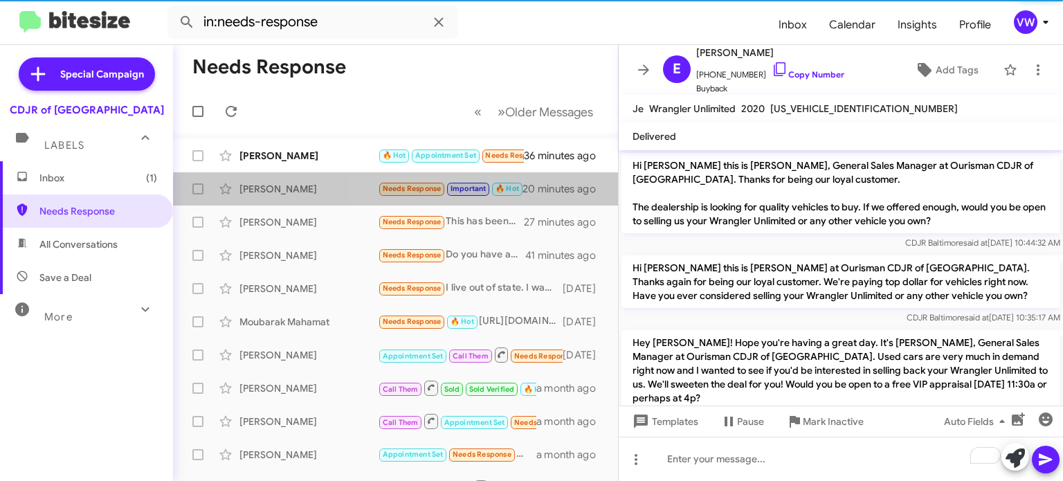
click at [406, 194] on small "Needs Response" at bounding box center [411, 189] width 65 height 13
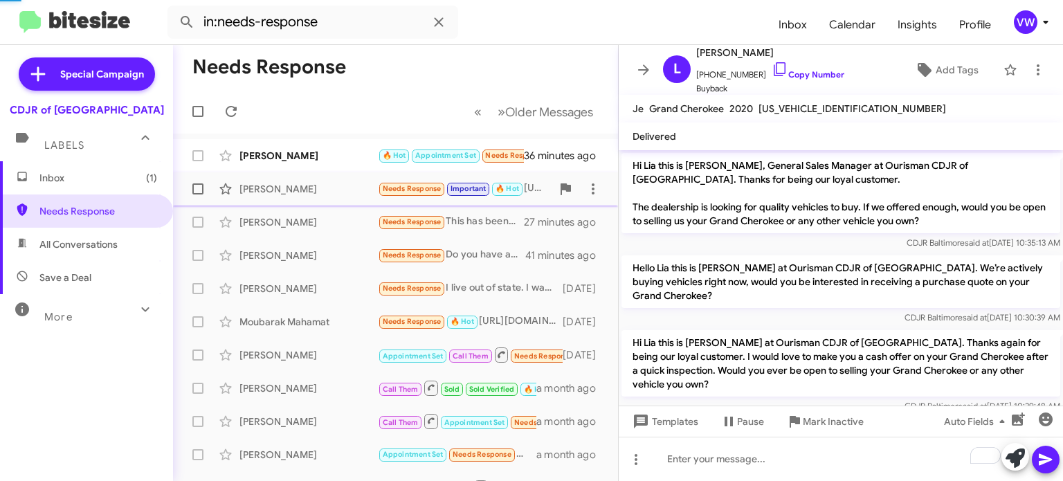
scroll to position [646, 0]
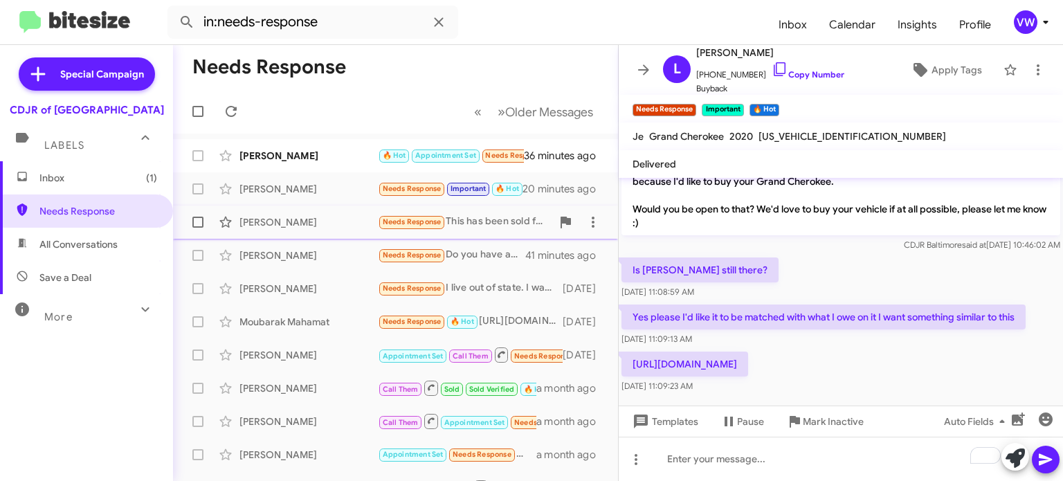
click at [399, 226] on span "Needs Response" at bounding box center [412, 221] width 59 height 9
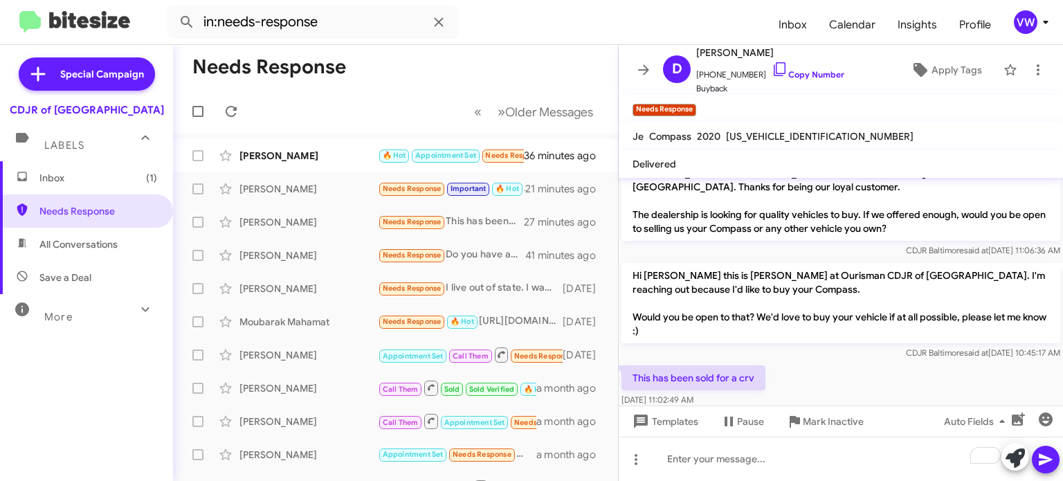
scroll to position [4, 0]
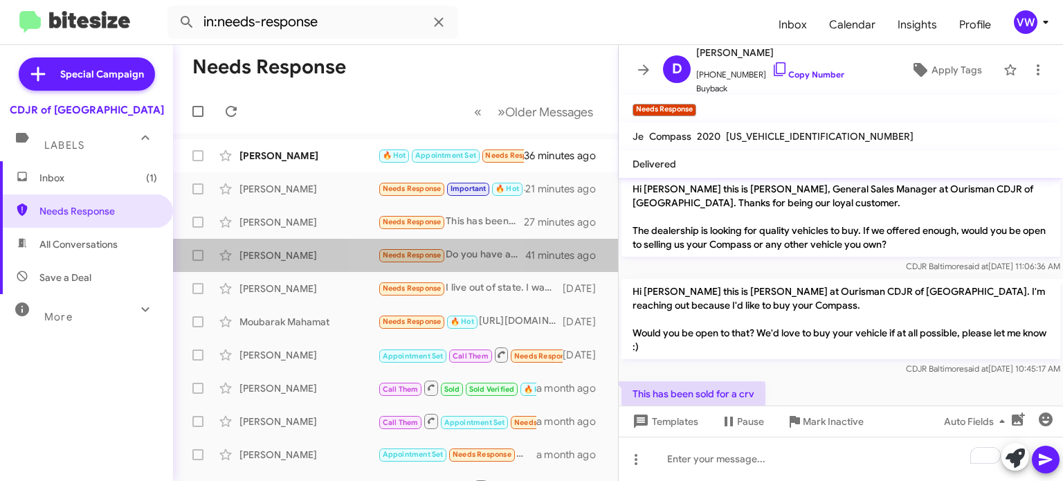
click at [408, 258] on span "Needs Response" at bounding box center [412, 255] width 59 height 9
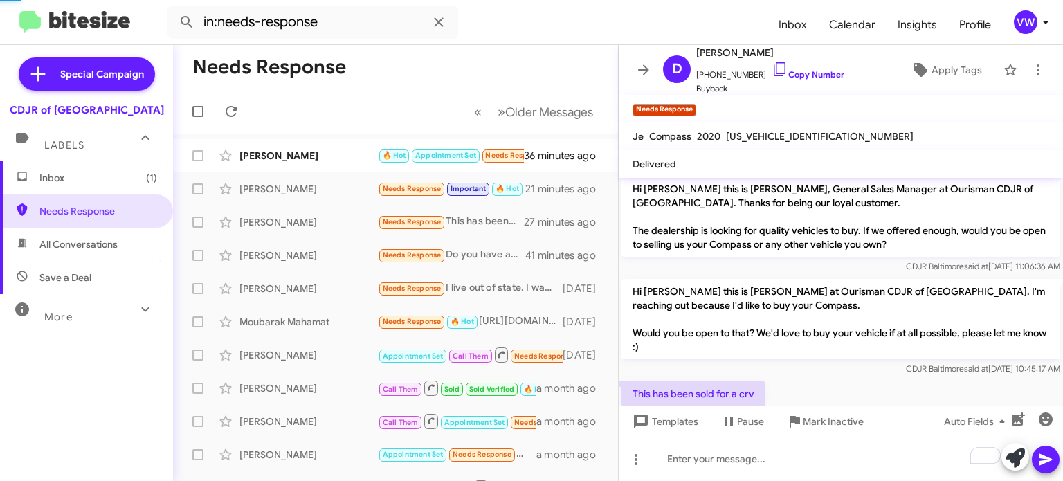
scroll to position [34, 0]
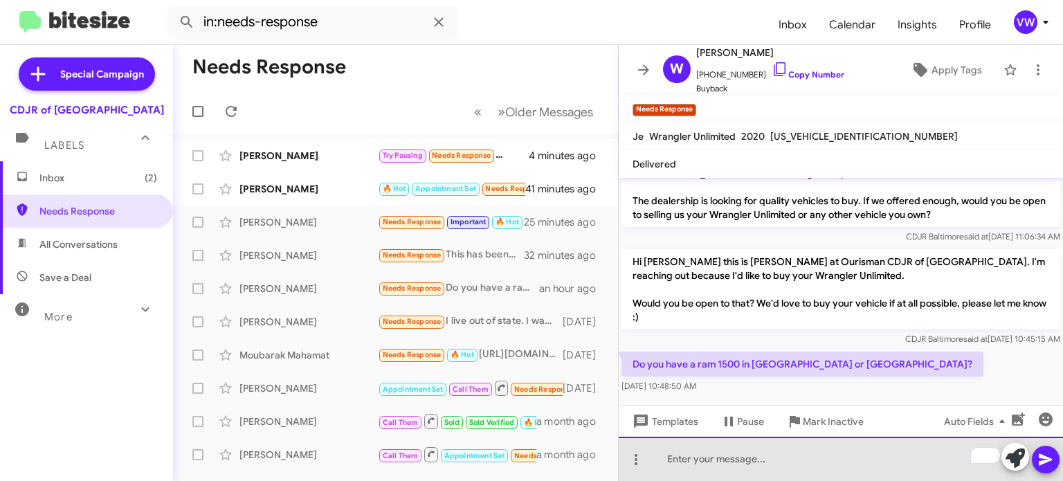
click at [722, 468] on div "To enrich screen reader interactions, please activate Accessibility in Grammarl…" at bounding box center [841, 459] width 444 height 44
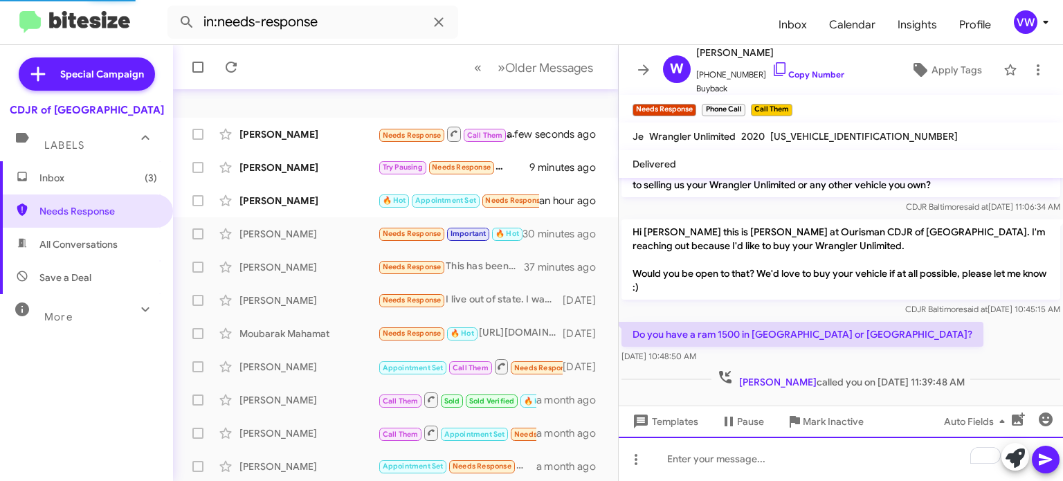
scroll to position [55, 0]
